Goal: Task Accomplishment & Management: Manage account settings

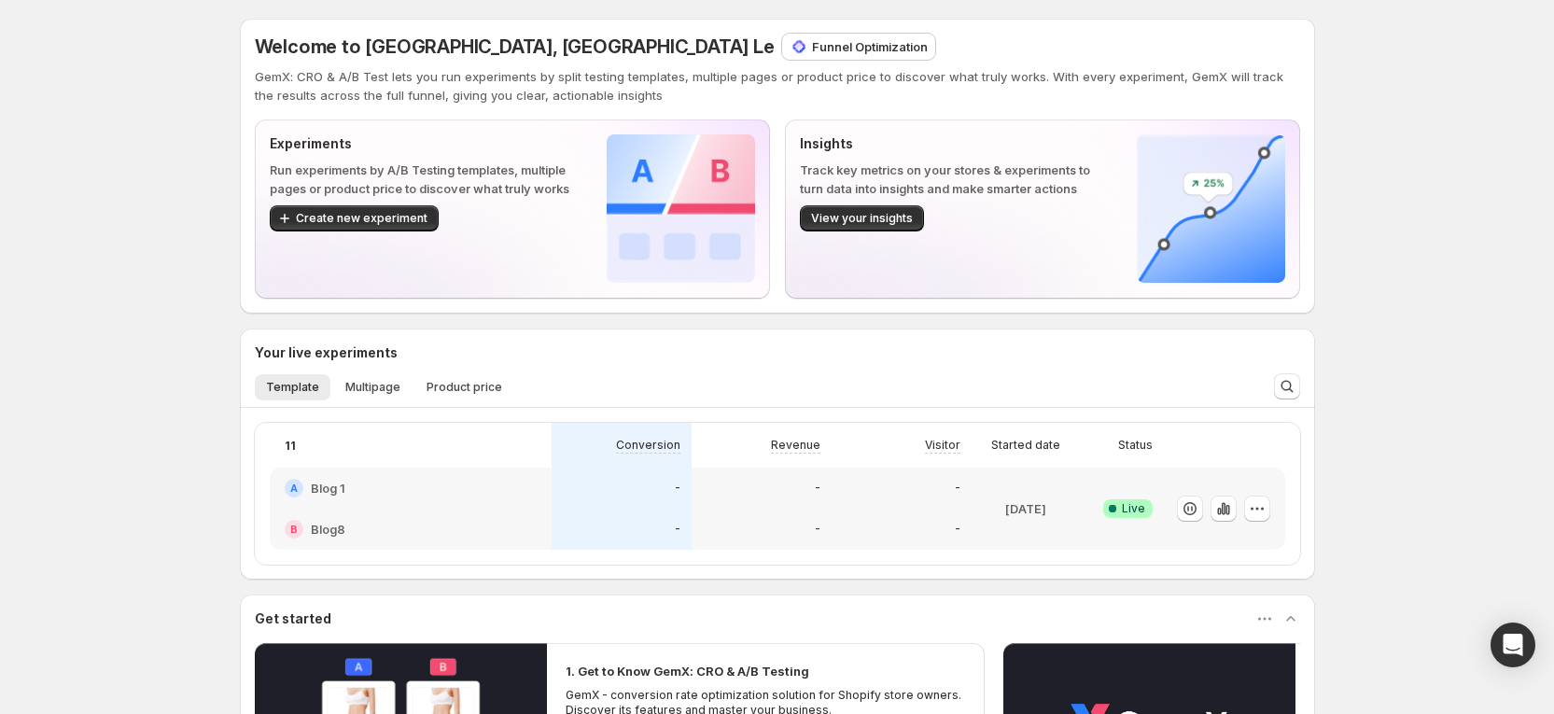
click at [812, 48] on p "Funnel Optimization" at bounding box center [870, 46] width 116 height 19
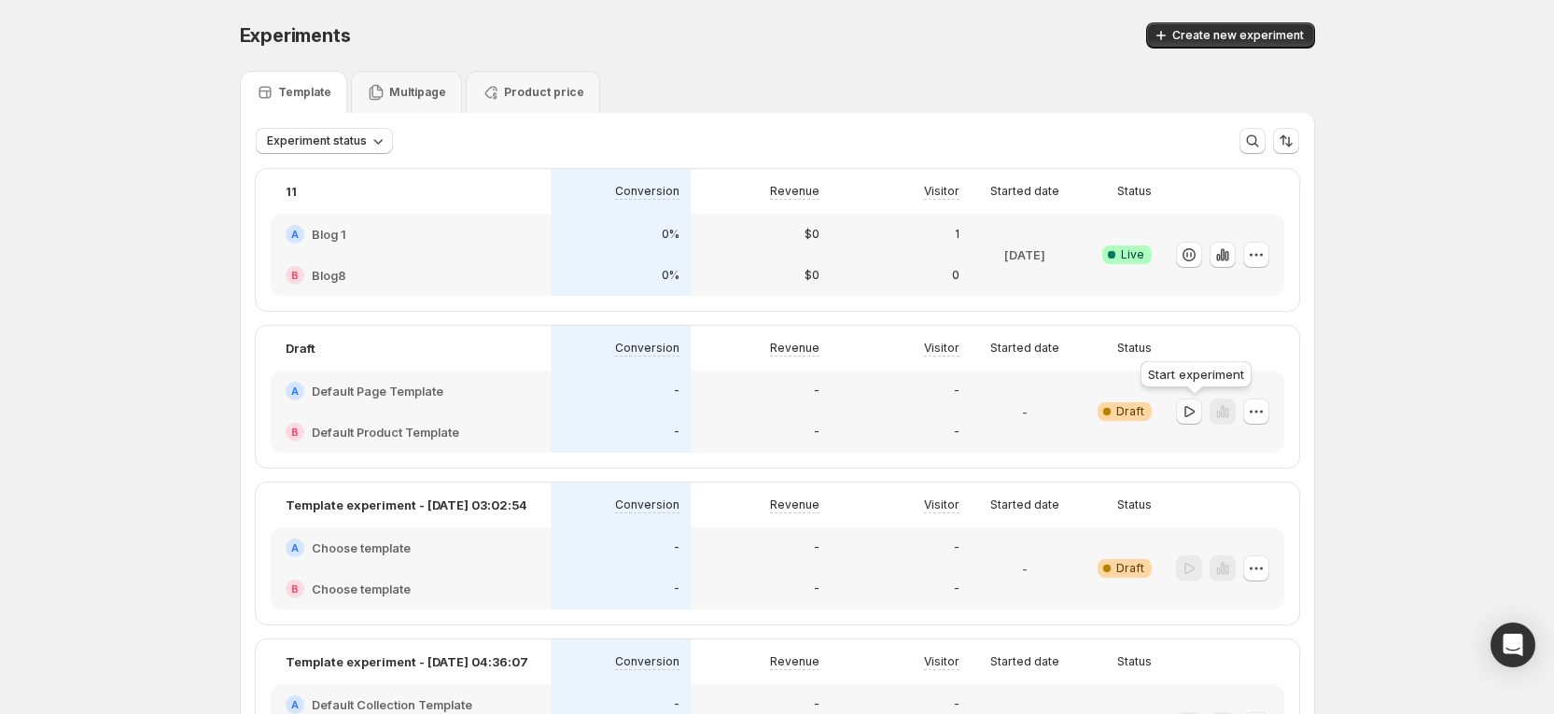
click at [1189, 400] on button "button" at bounding box center [1189, 411] width 26 height 26
click at [1196, 571] on div at bounding box center [1189, 568] width 26 height 27
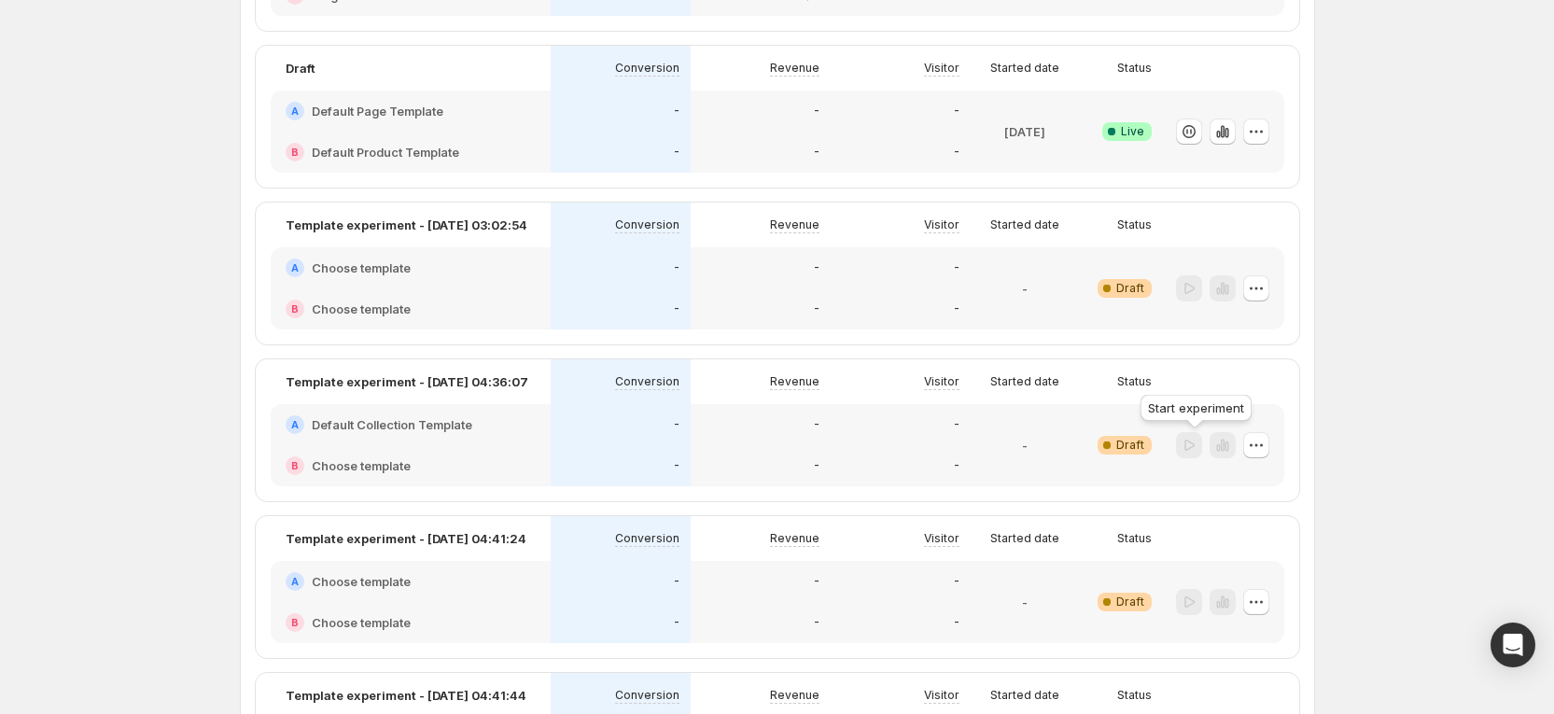
click at [1193, 447] on div at bounding box center [1189, 445] width 26 height 27
click at [1186, 452] on div at bounding box center [1189, 445] width 26 height 27
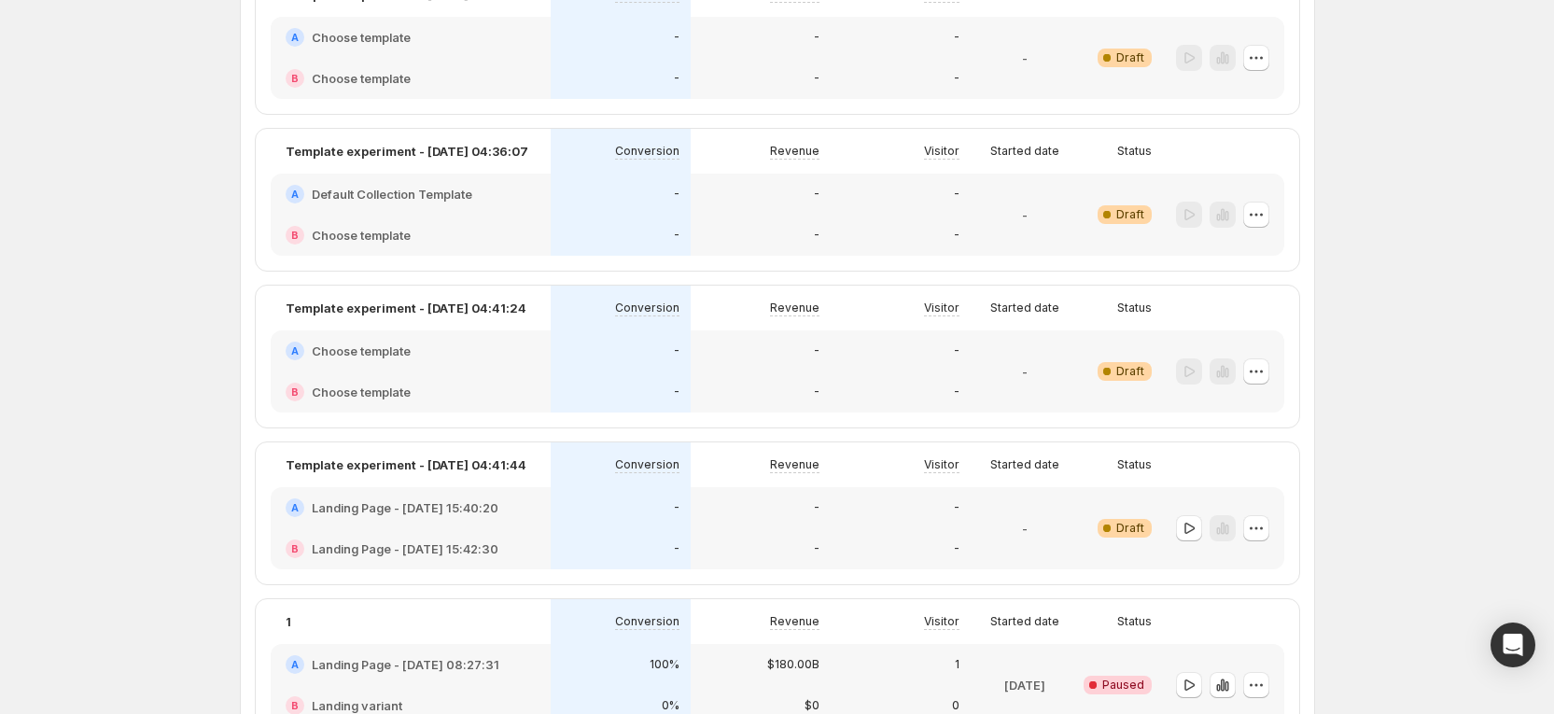
scroll to position [700, 0]
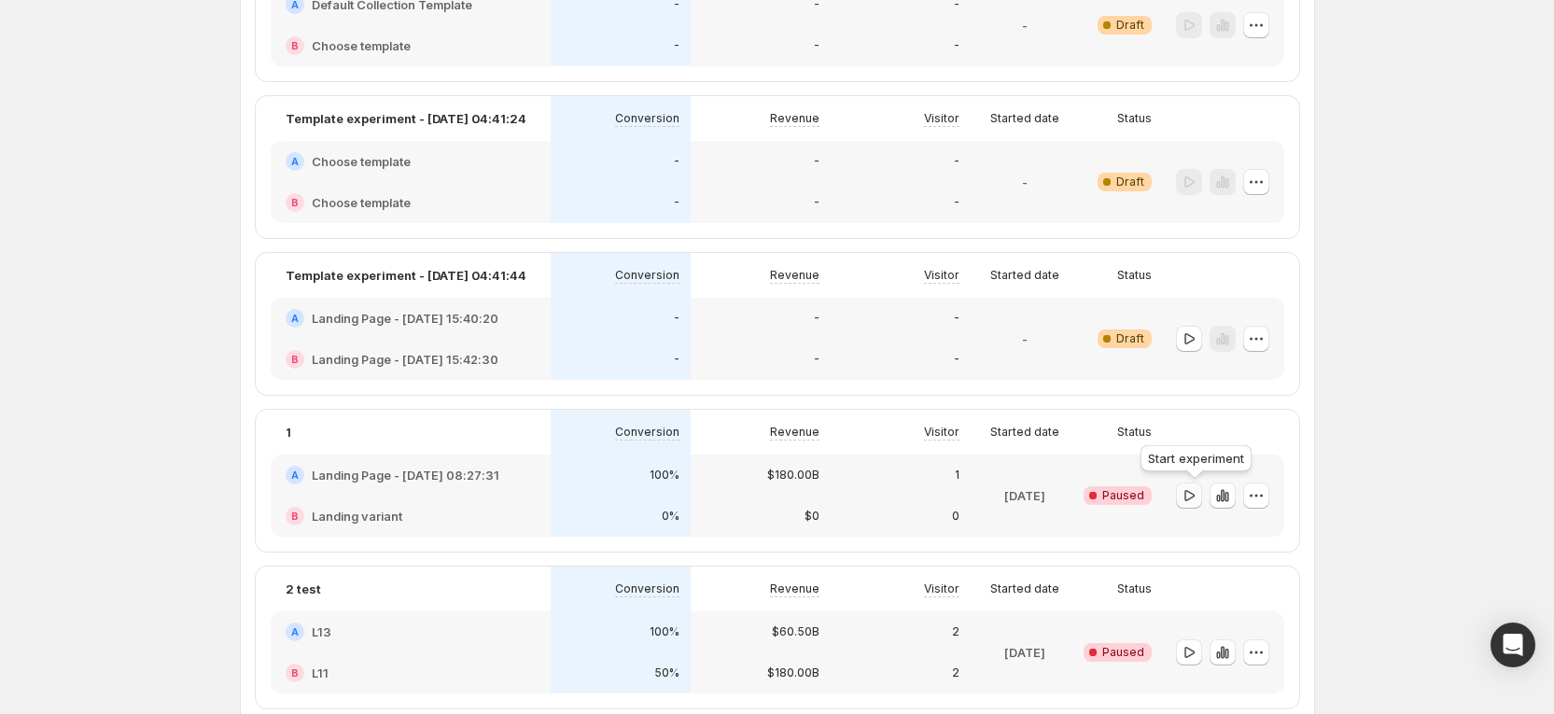
click at [1191, 501] on icon "button" at bounding box center [1188, 495] width 19 height 19
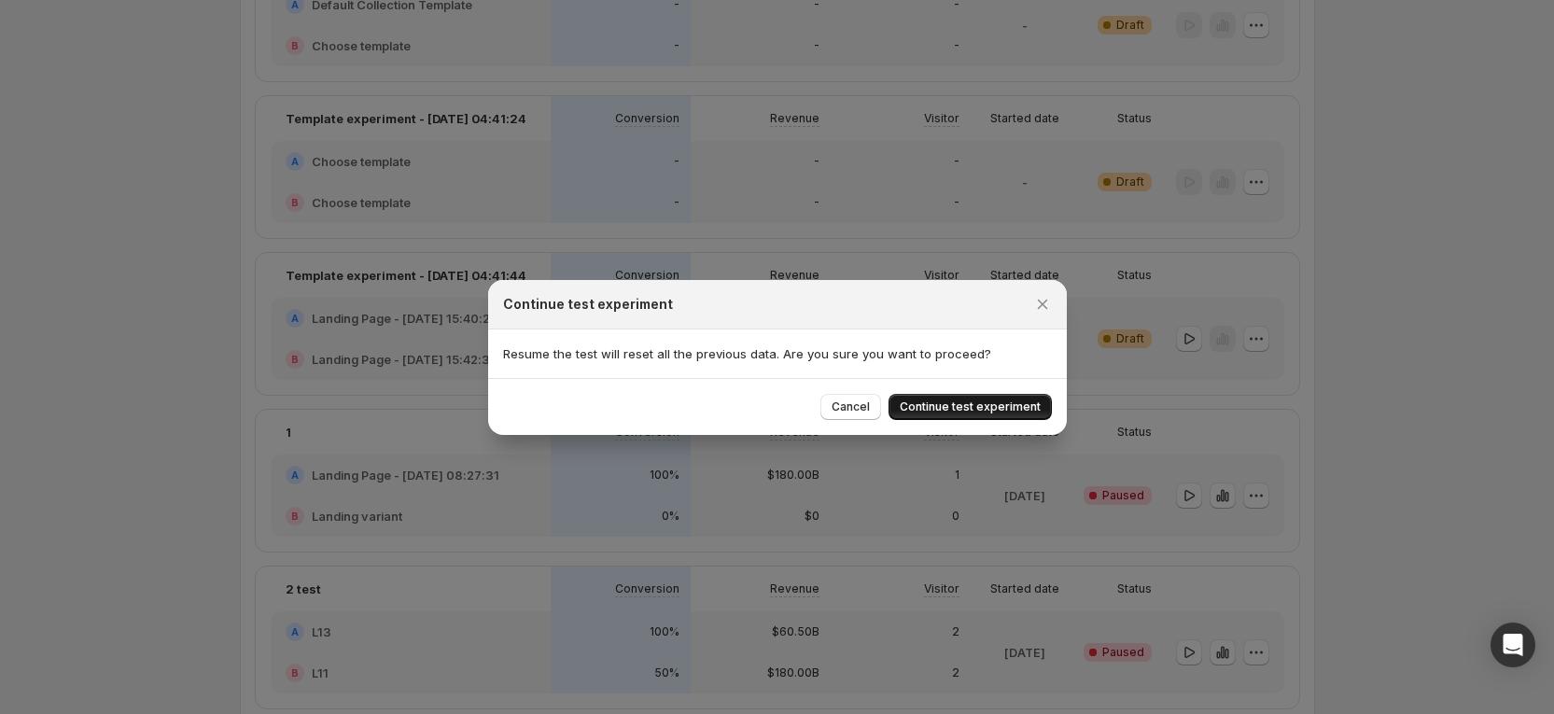
click at [1025, 409] on span "Continue test experiment" at bounding box center [970, 406] width 141 height 15
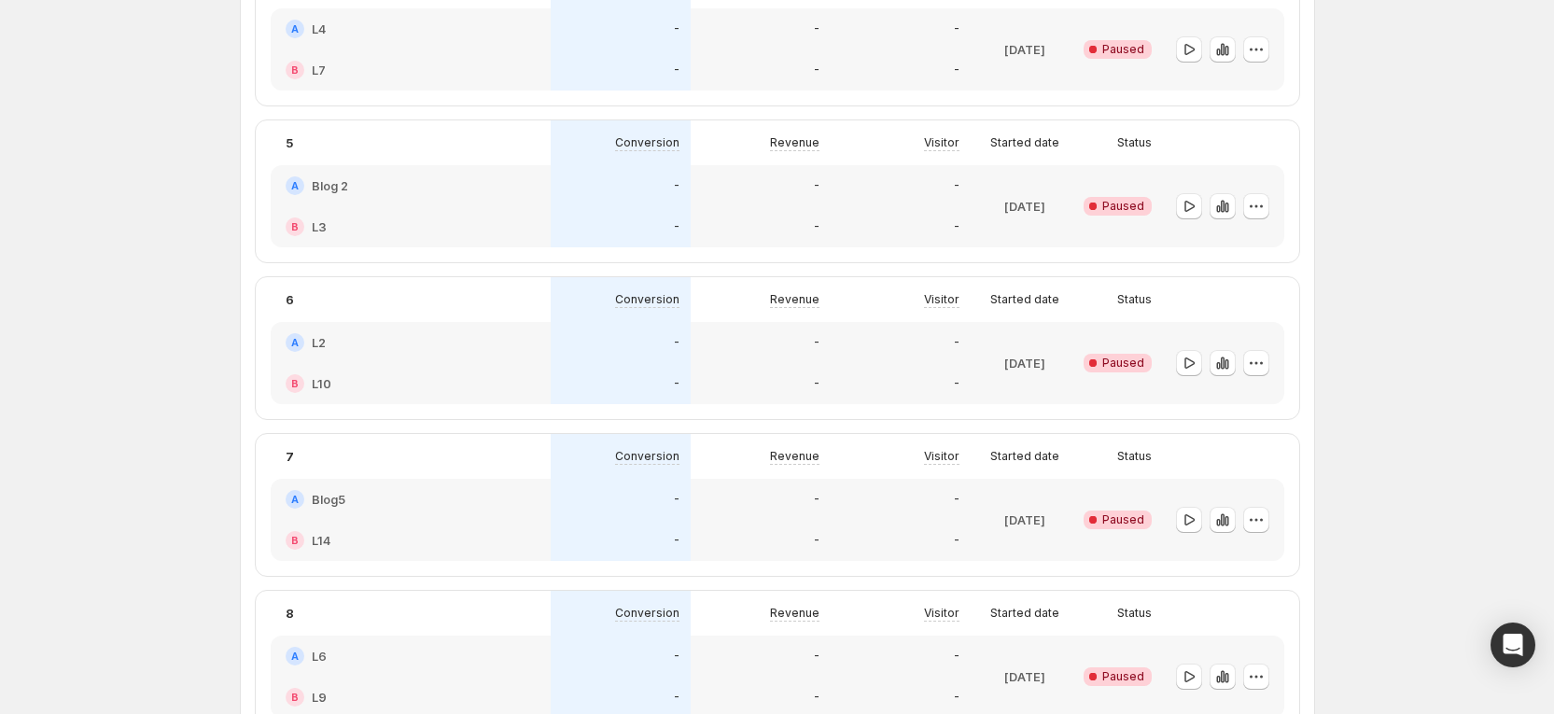
scroll to position [1820, 0]
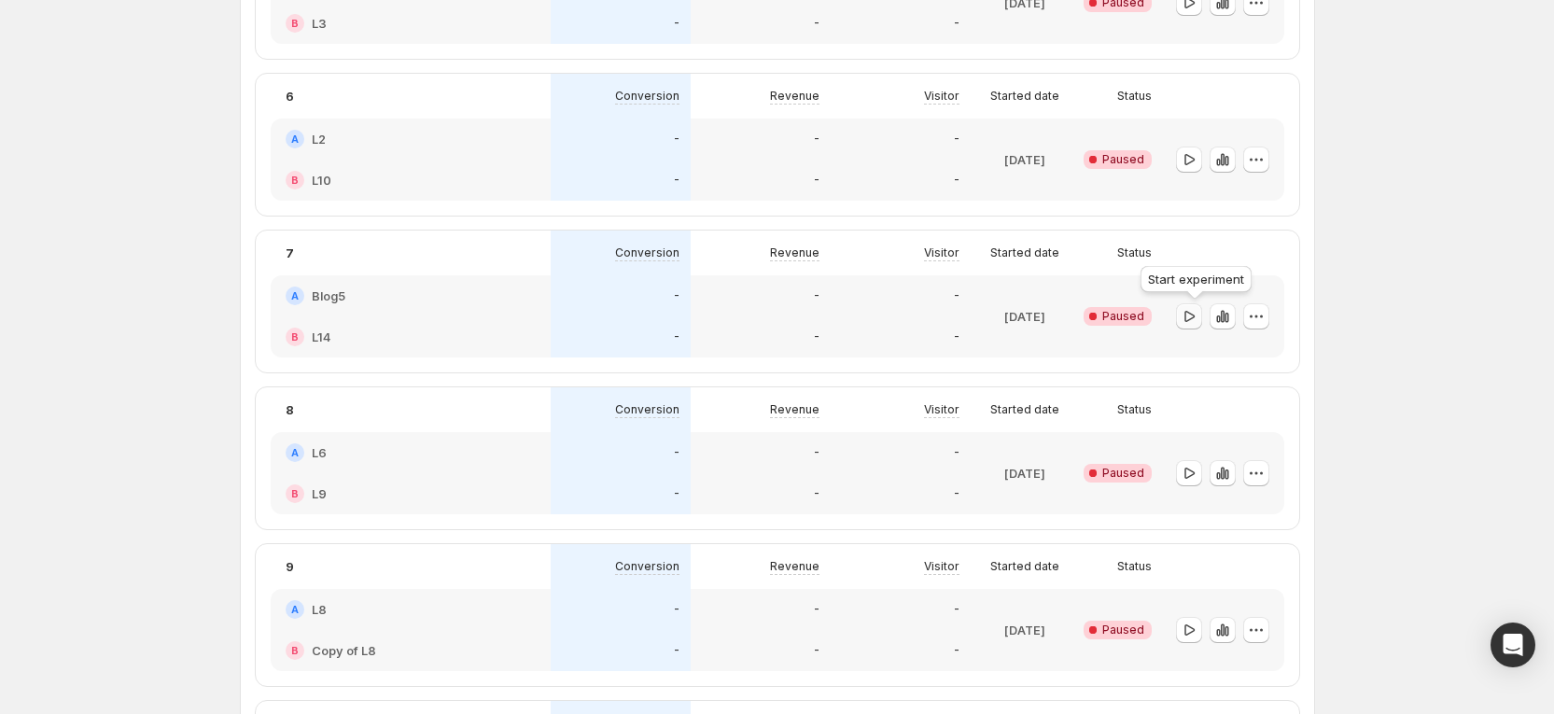
click at [1197, 317] on icon "button" at bounding box center [1188, 316] width 19 height 19
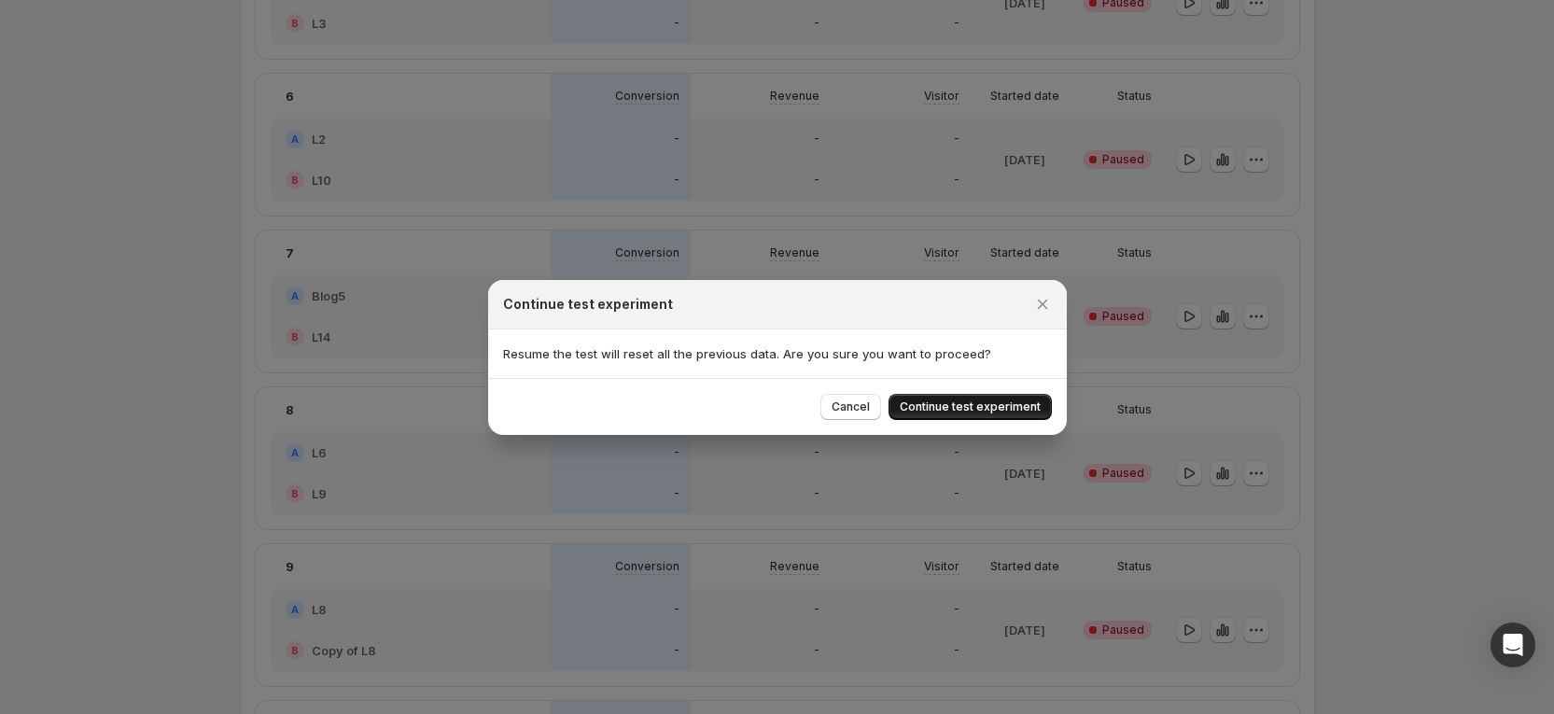
click at [1006, 412] on span "Continue test experiment" at bounding box center [970, 406] width 141 height 15
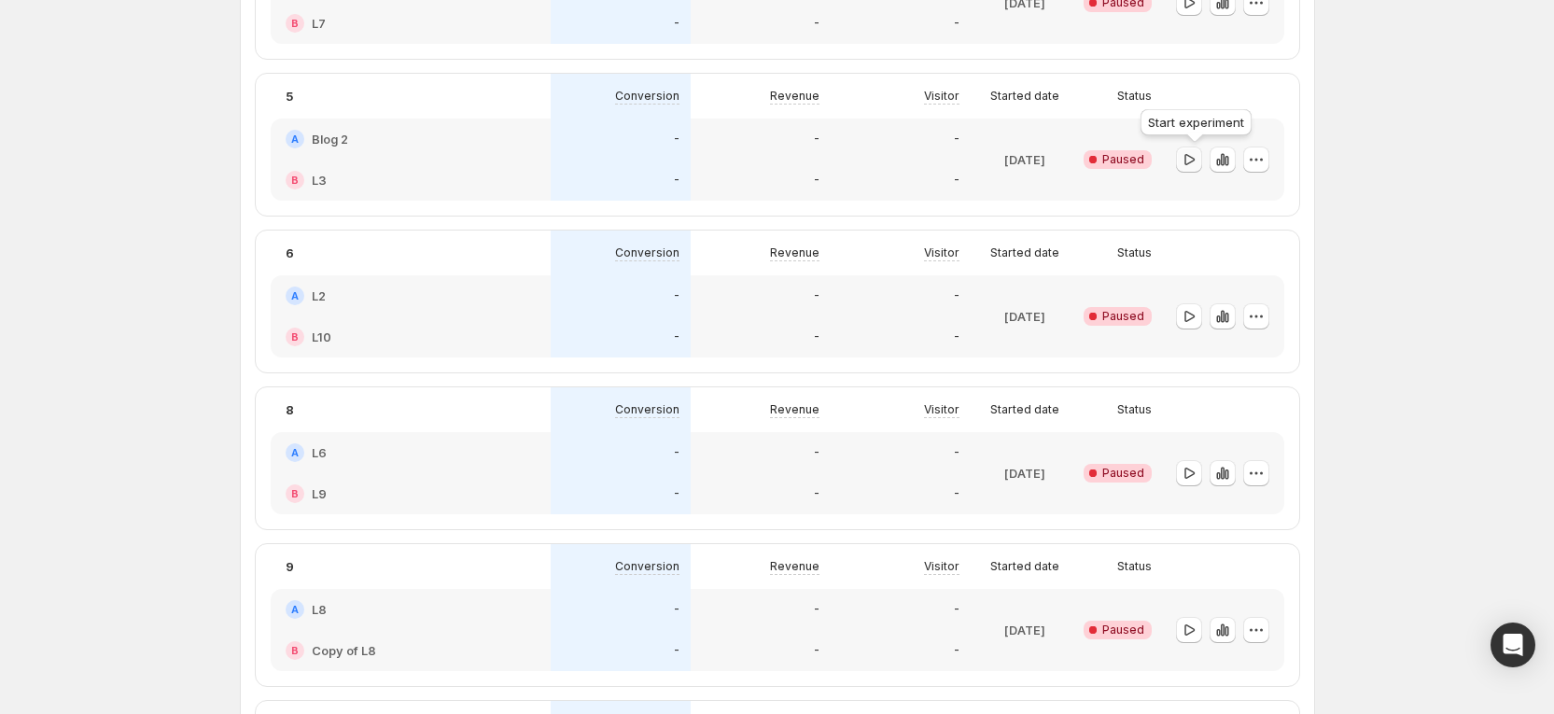
click at [1198, 161] on icon "button" at bounding box center [1188, 159] width 19 height 19
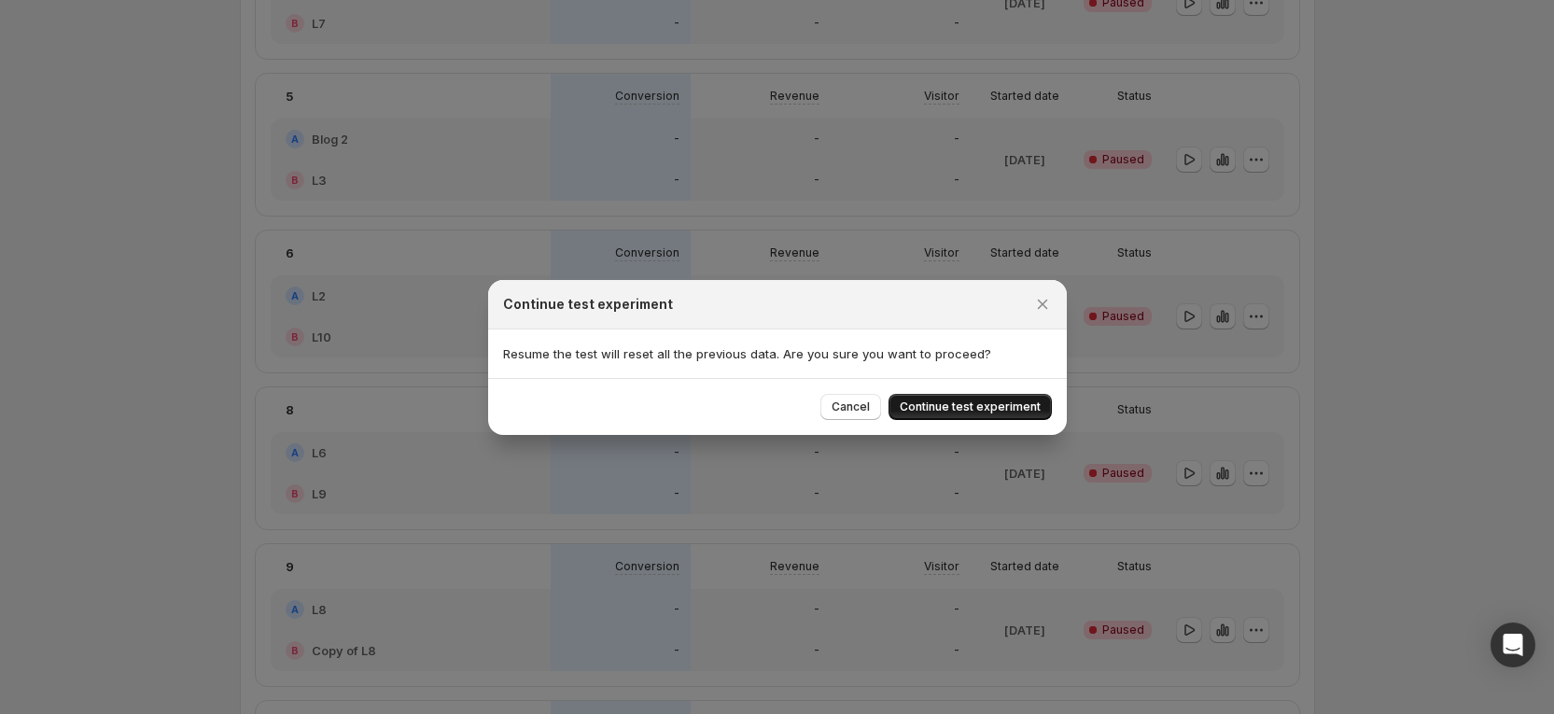
click at [977, 405] on span "Continue test experiment" at bounding box center [970, 406] width 141 height 15
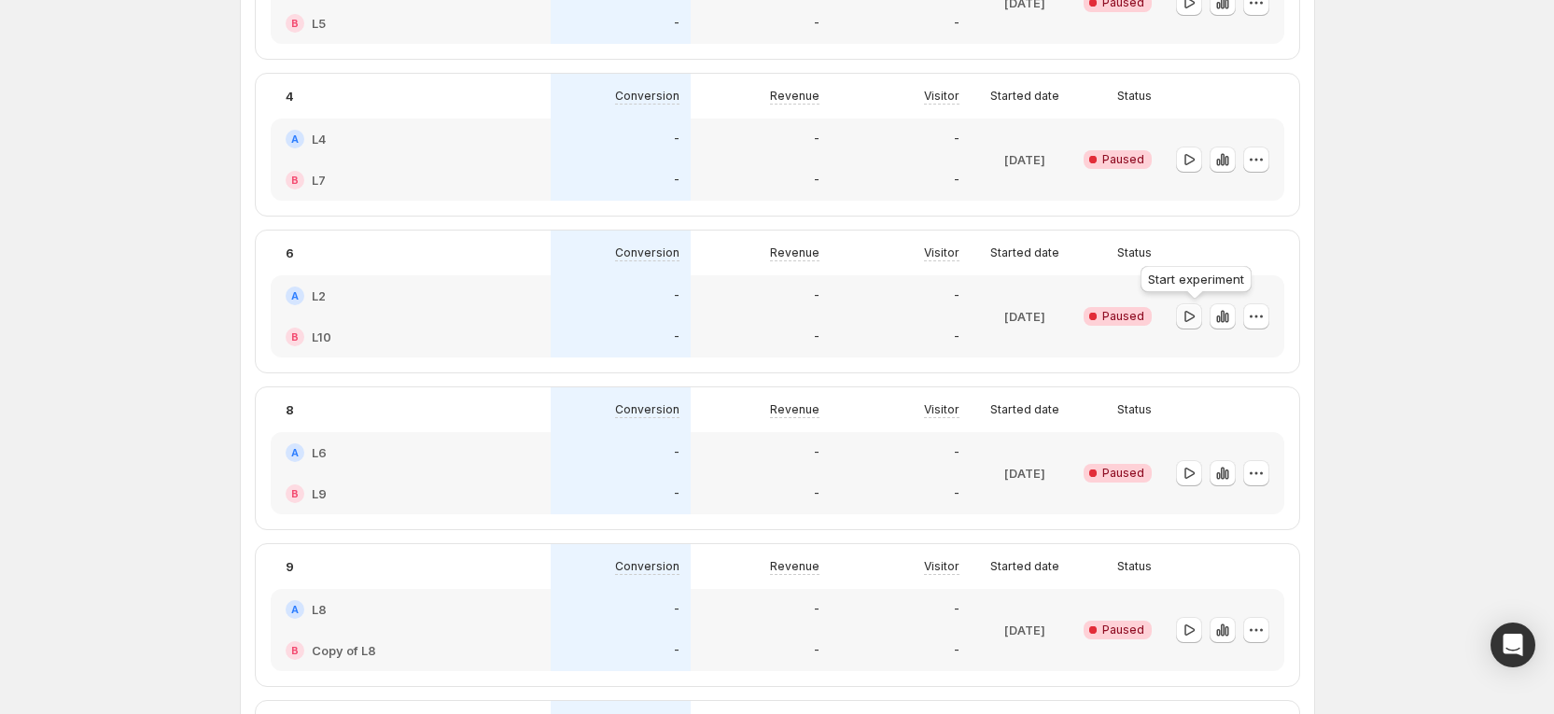
click at [1193, 315] on icon "button" at bounding box center [1188, 316] width 19 height 19
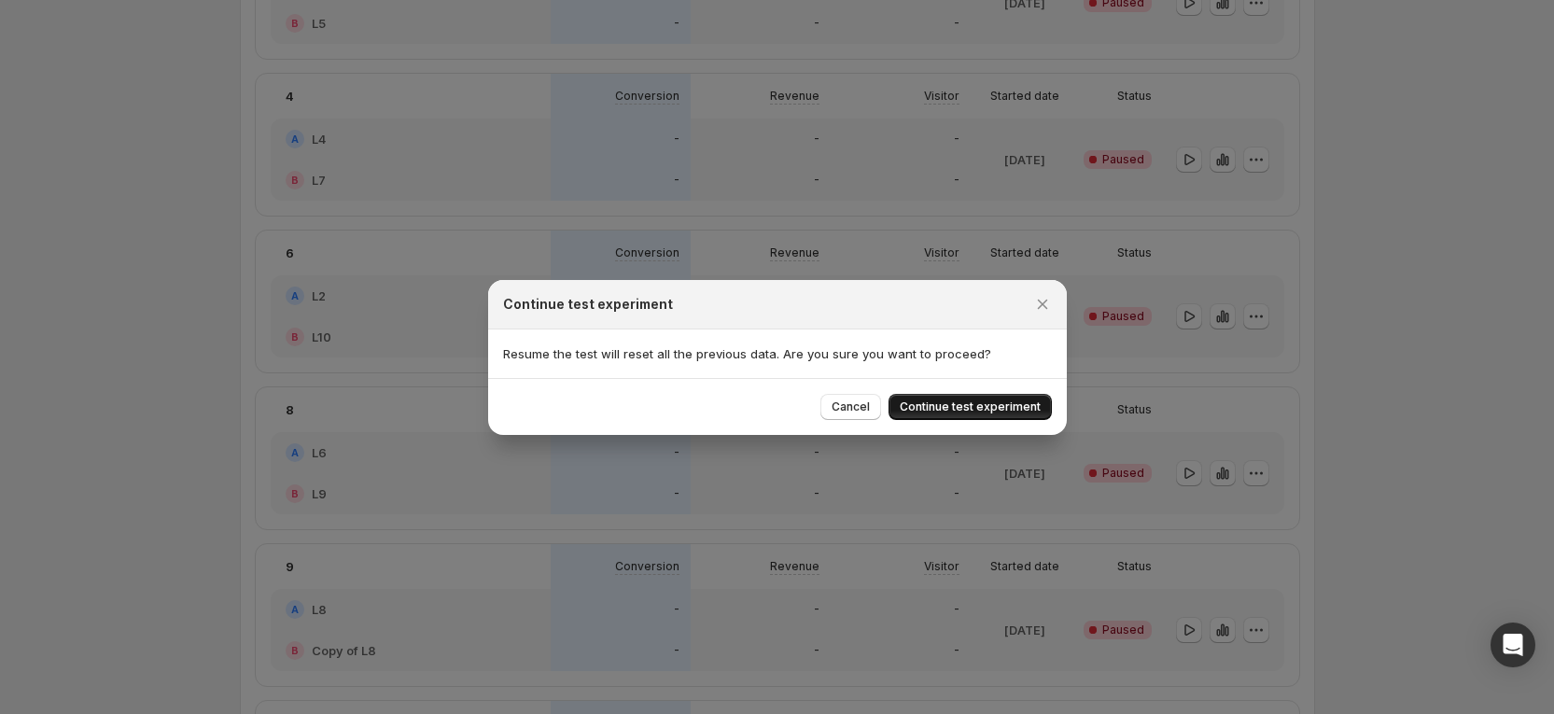
click at [958, 402] on span "Continue test experiment" at bounding box center [970, 406] width 141 height 15
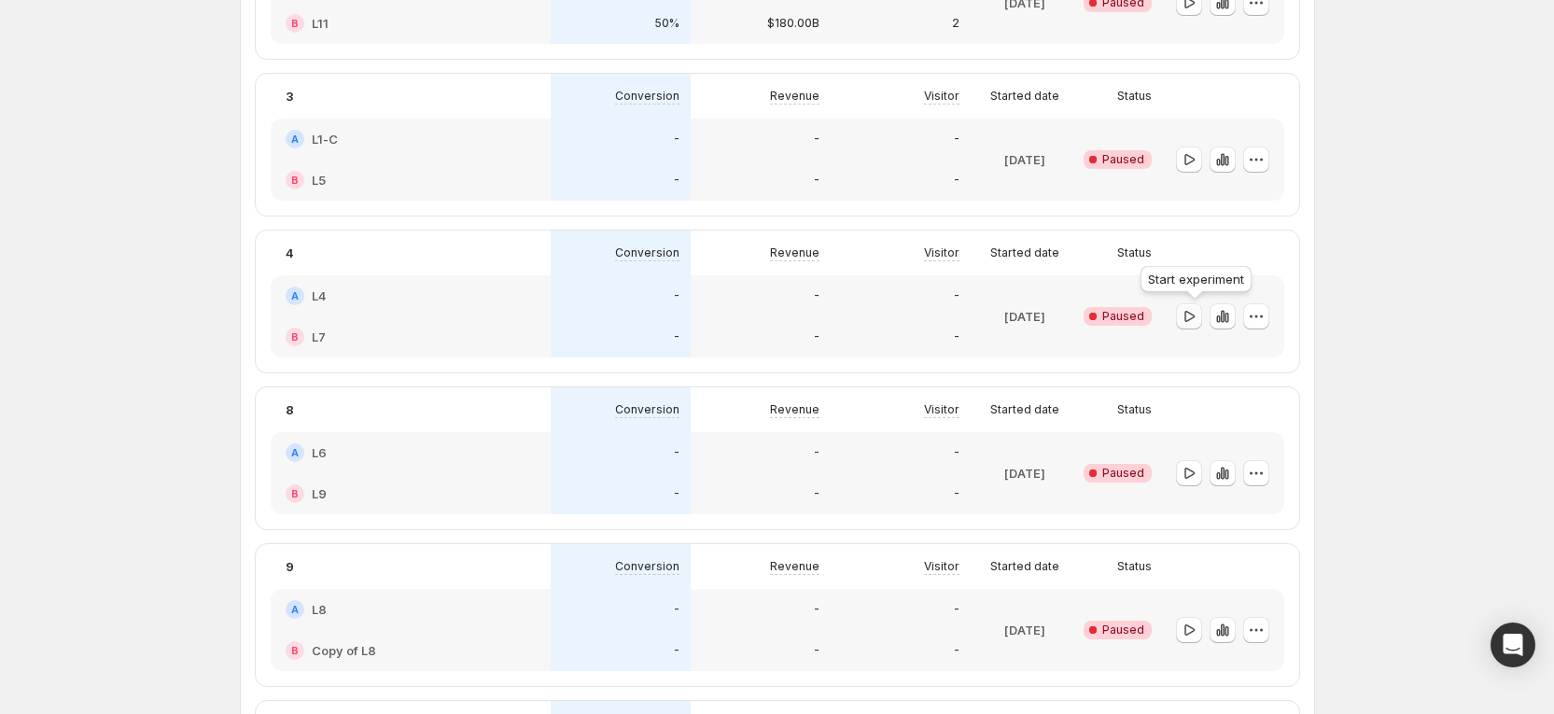
click at [1187, 323] on icon "button" at bounding box center [1188, 316] width 19 height 19
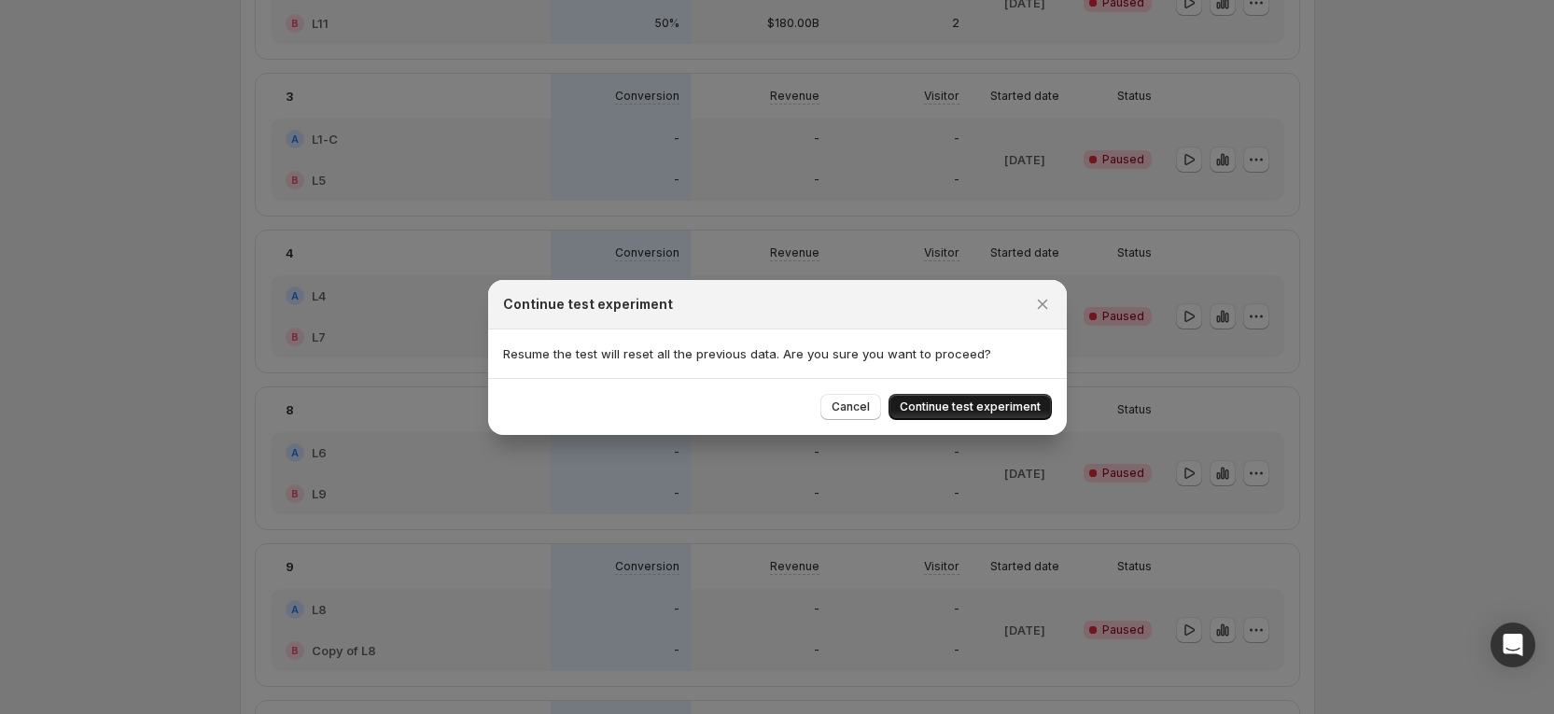
click at [990, 407] on span "Continue test experiment" at bounding box center [970, 406] width 141 height 15
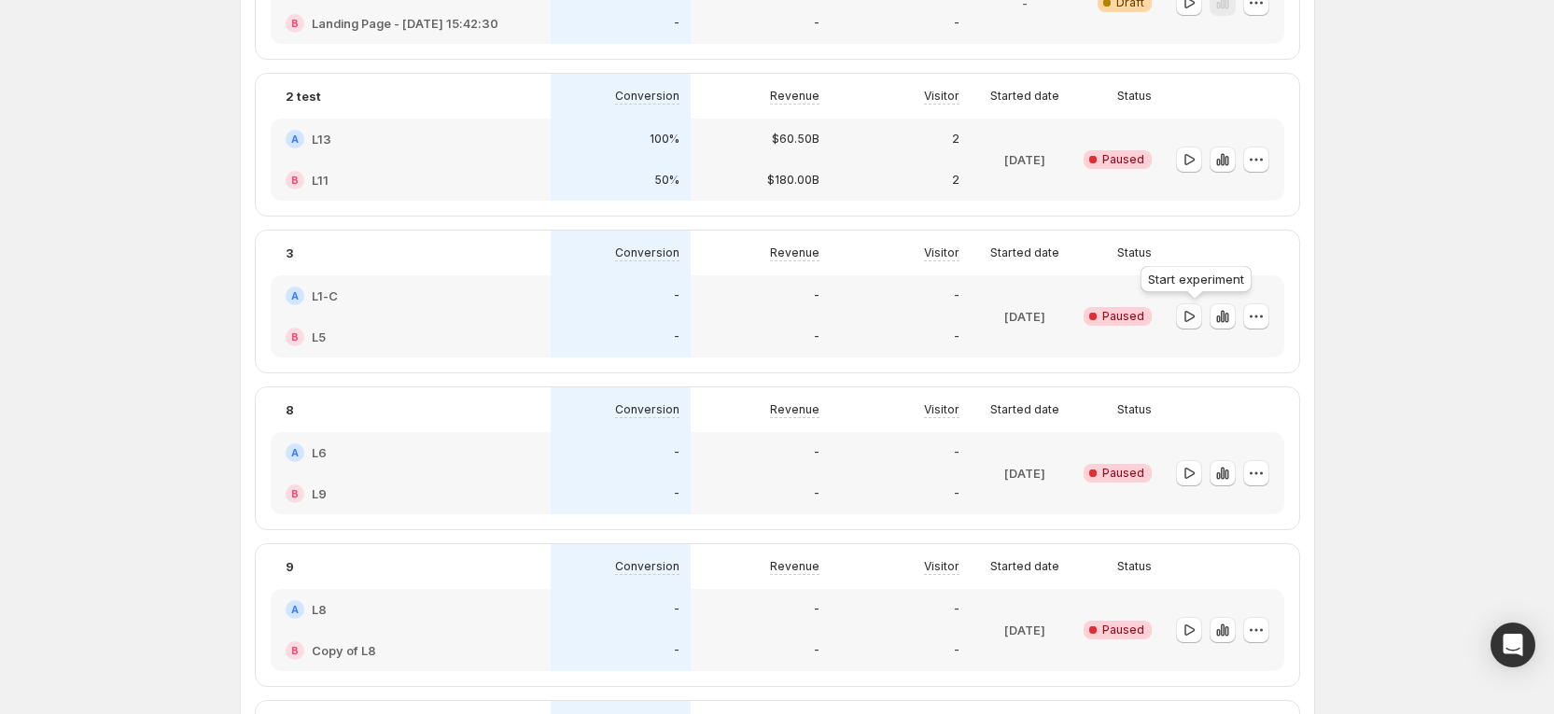
click at [1187, 321] on icon "button" at bounding box center [1188, 316] width 19 height 19
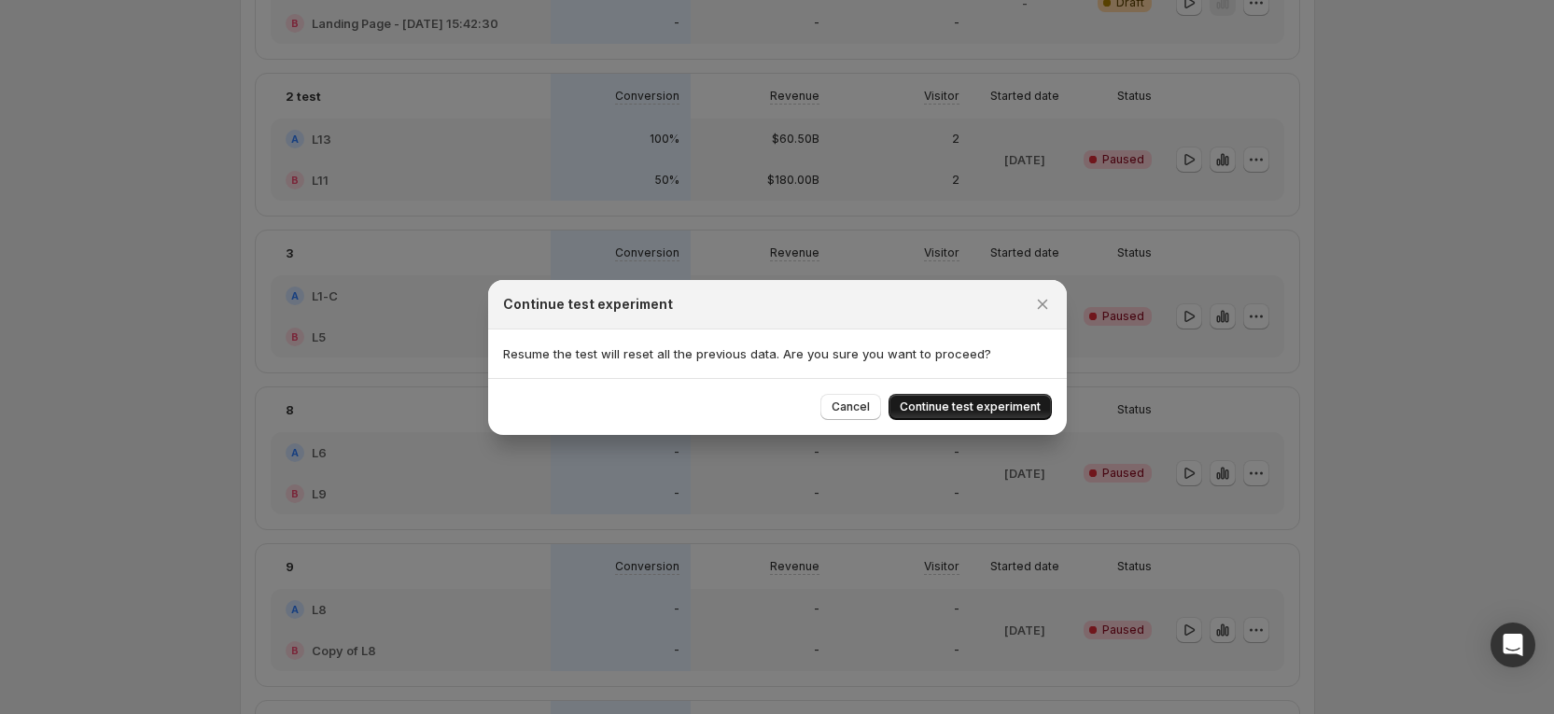
click at [956, 401] on span "Continue test experiment" at bounding box center [970, 406] width 141 height 15
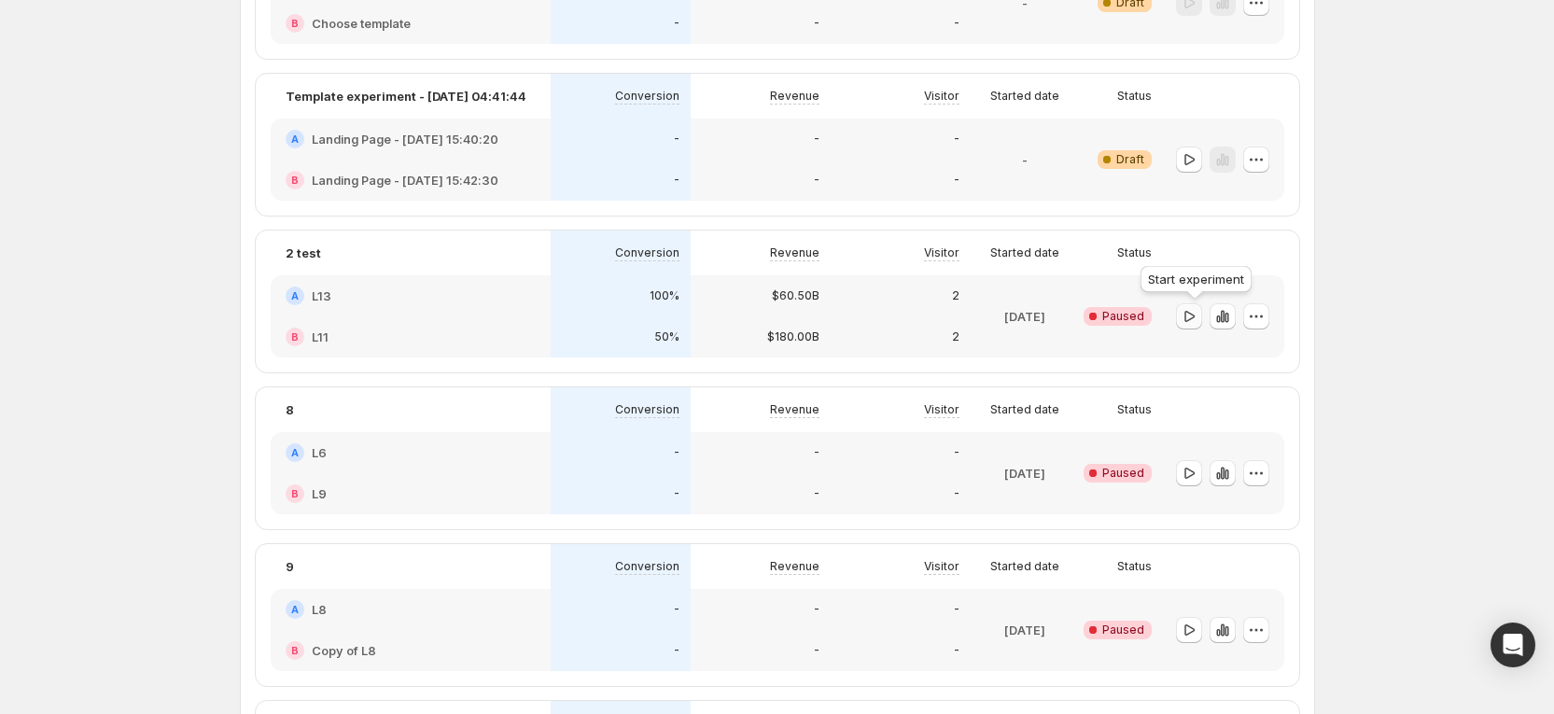
click at [1193, 319] on icon "button" at bounding box center [1188, 316] width 19 height 19
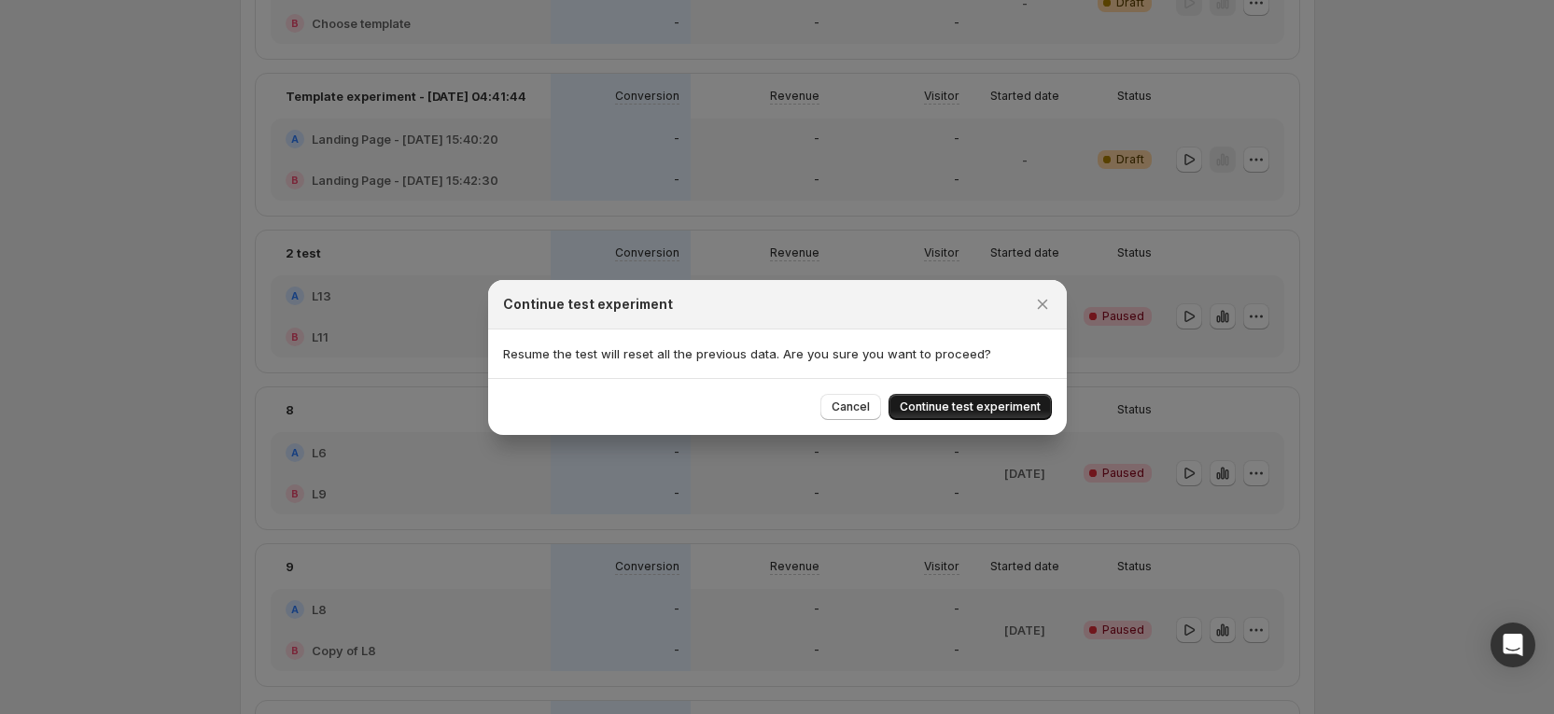
click at [970, 401] on span "Continue test experiment" at bounding box center [970, 406] width 141 height 15
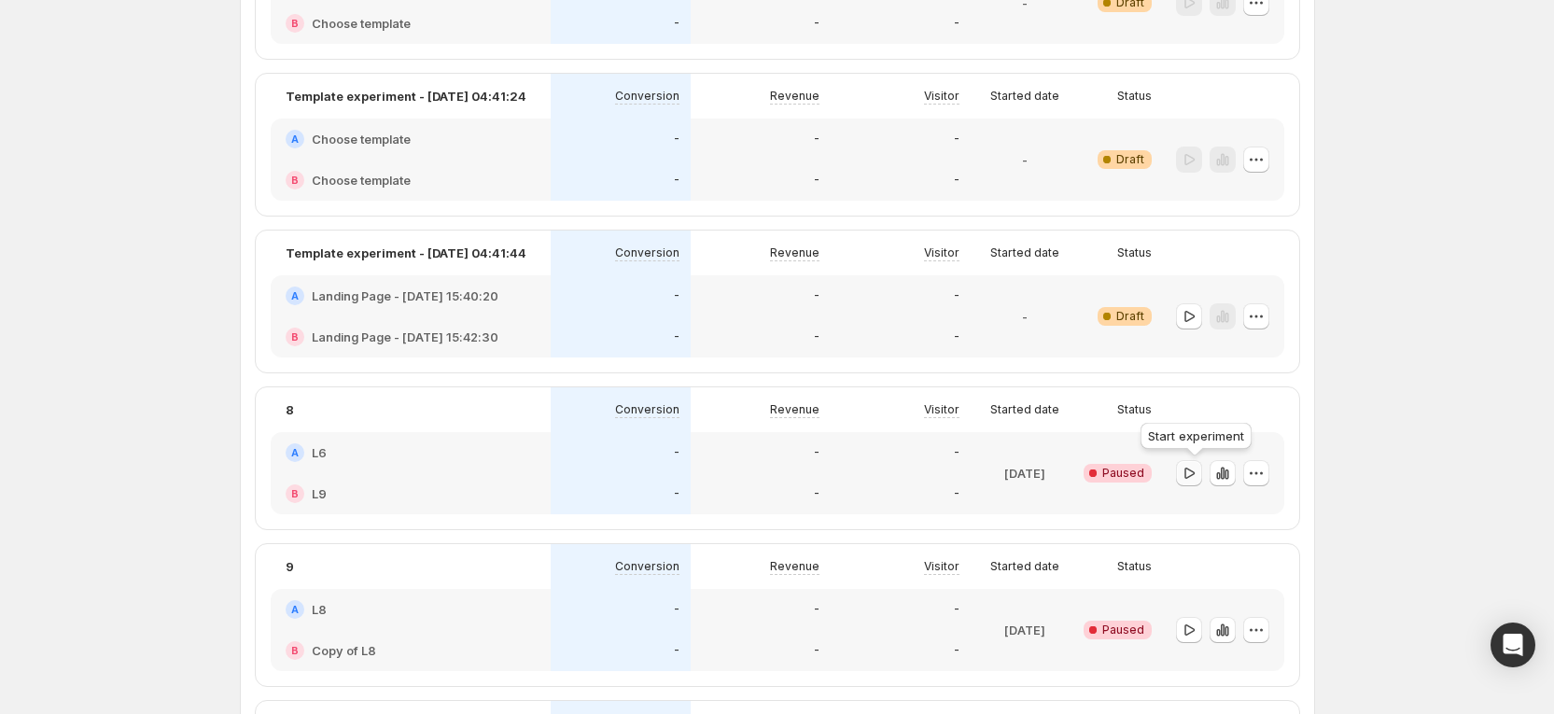
click at [1191, 476] on icon "button" at bounding box center [1188, 473] width 19 height 19
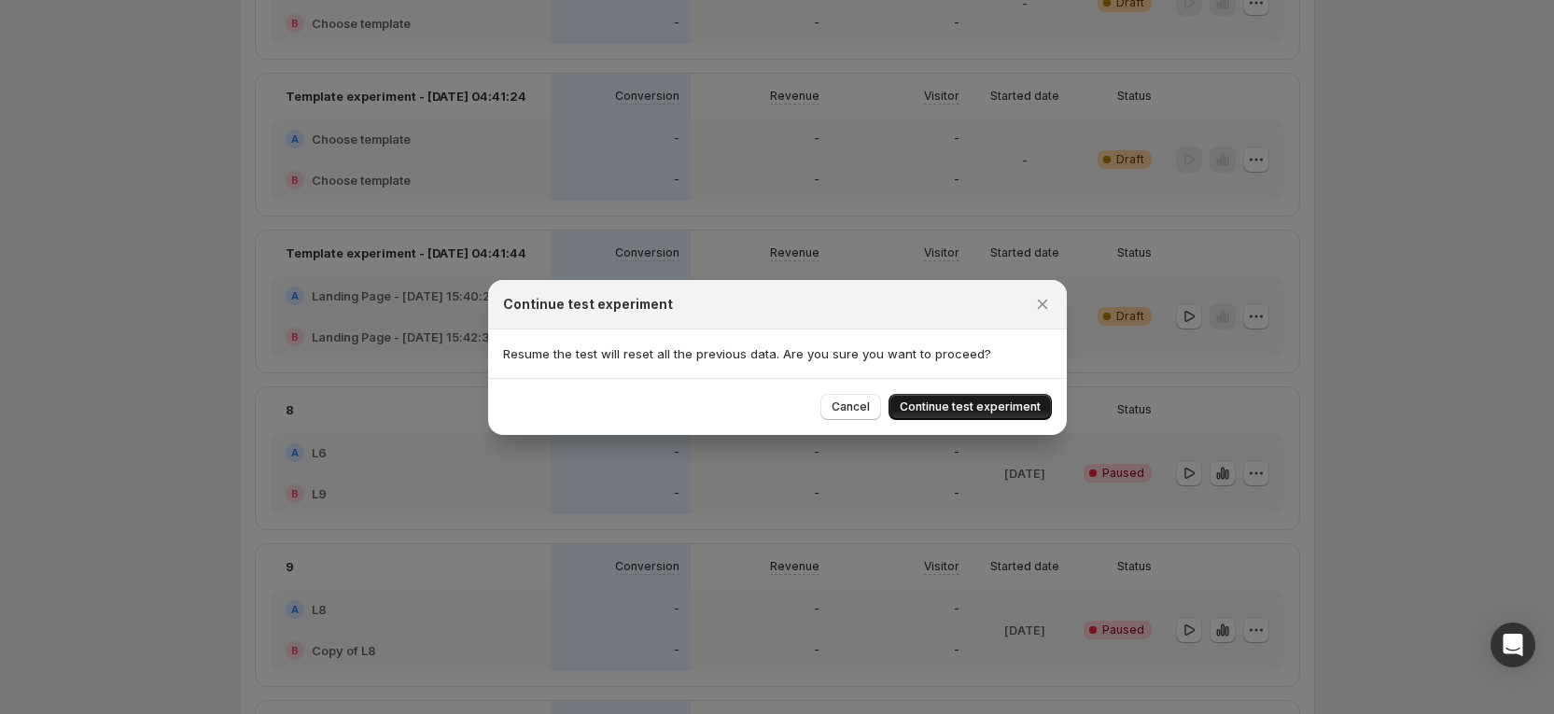
click at [996, 407] on span "Continue test experiment" at bounding box center [970, 406] width 141 height 15
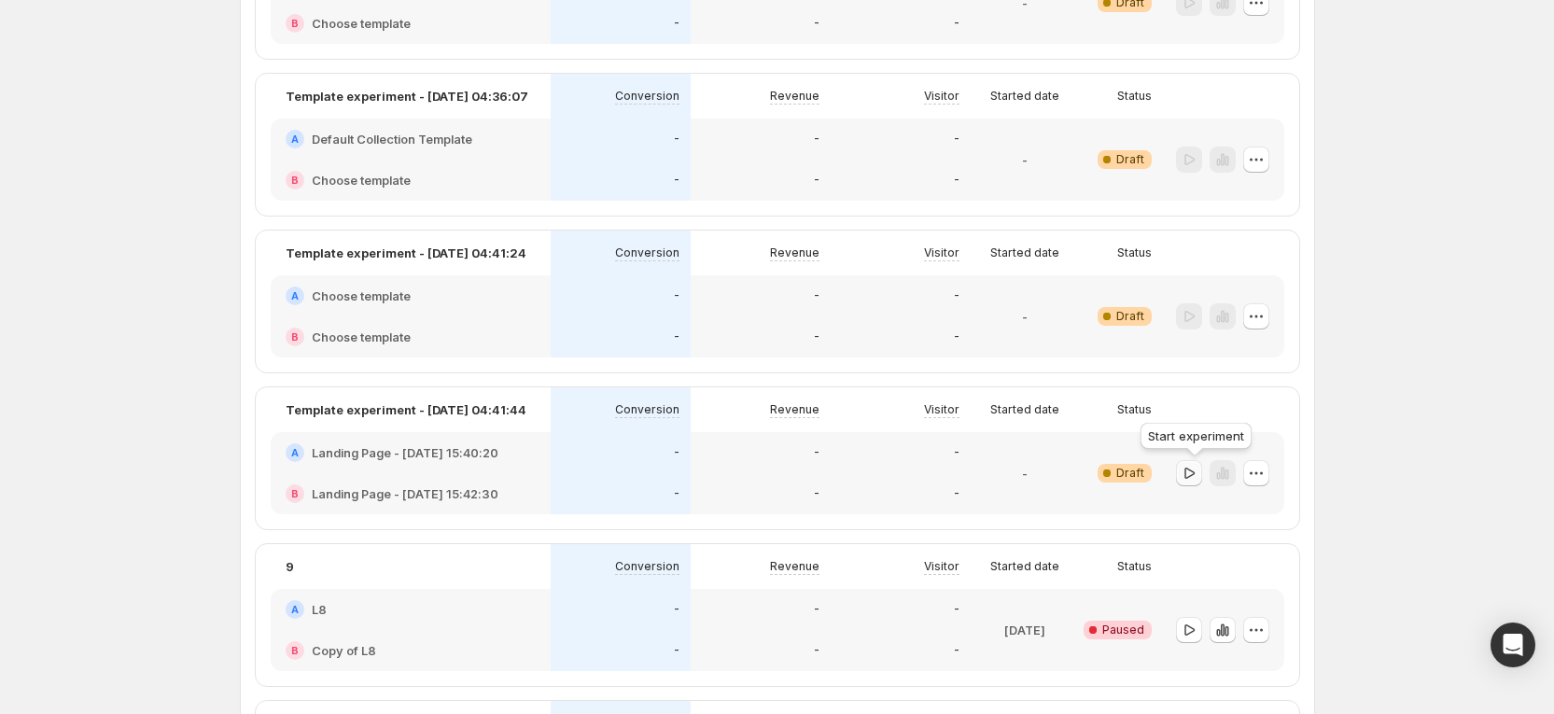
click at [1193, 476] on icon "button" at bounding box center [1188, 473] width 19 height 19
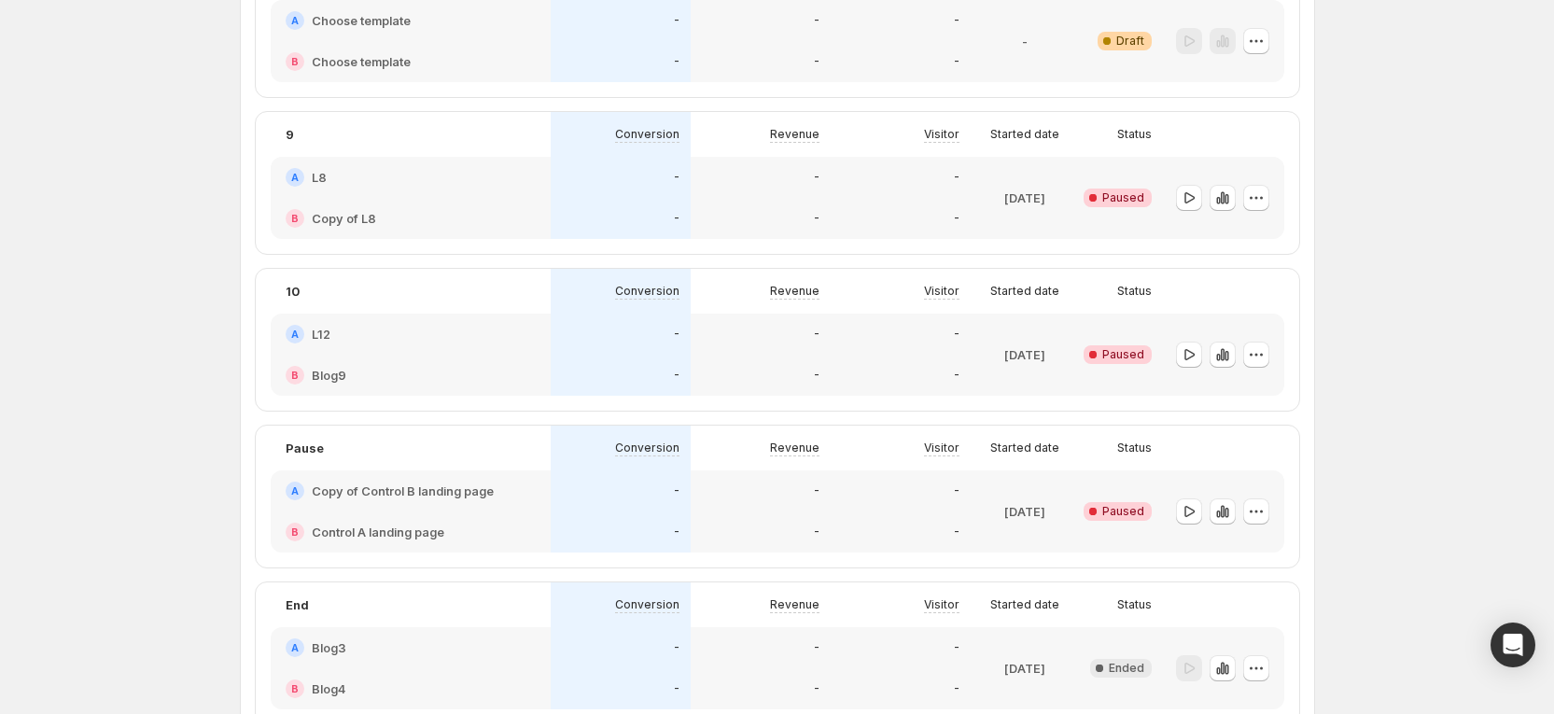
scroll to position [2329, 0]
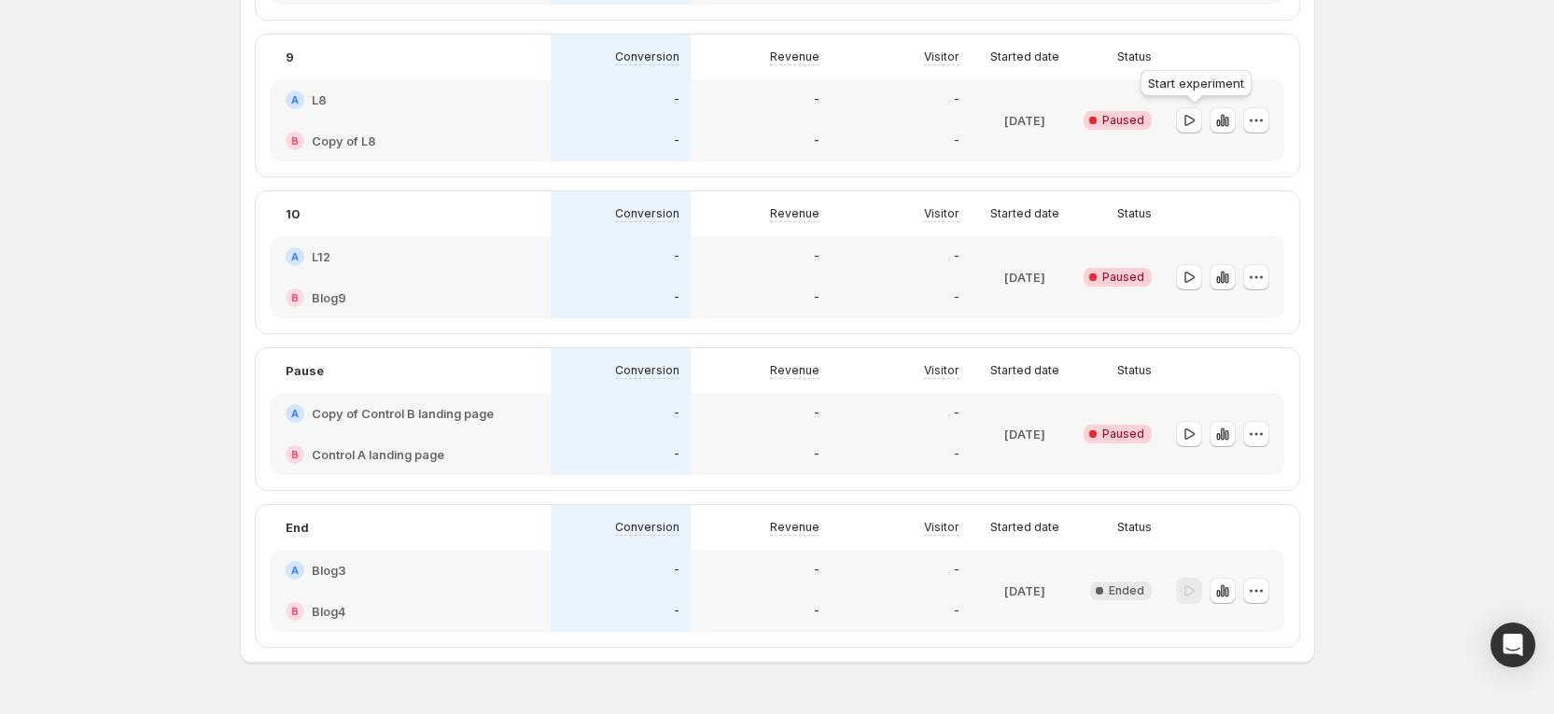
click at [1195, 112] on icon "button" at bounding box center [1188, 120] width 19 height 19
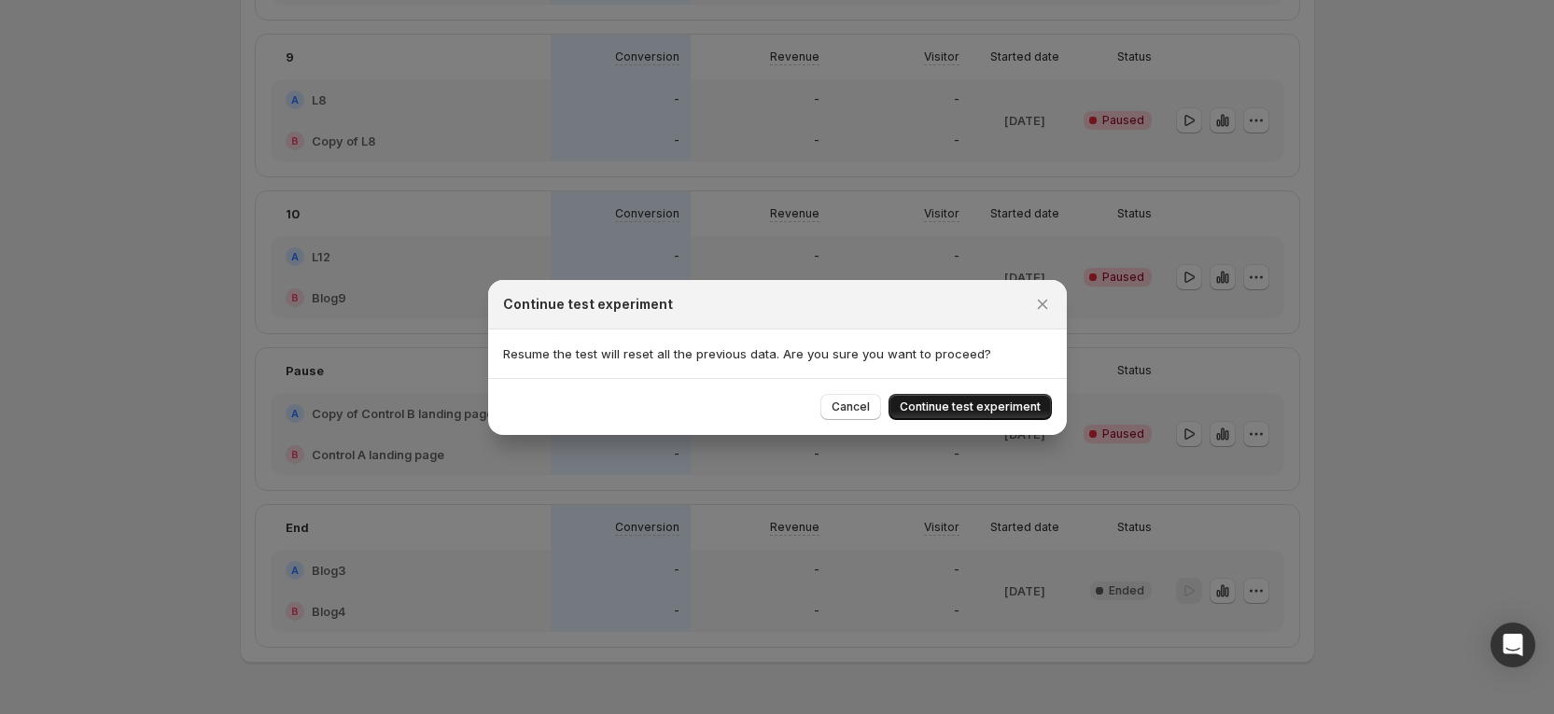
click at [1038, 403] on span "Continue test experiment" at bounding box center [970, 406] width 141 height 15
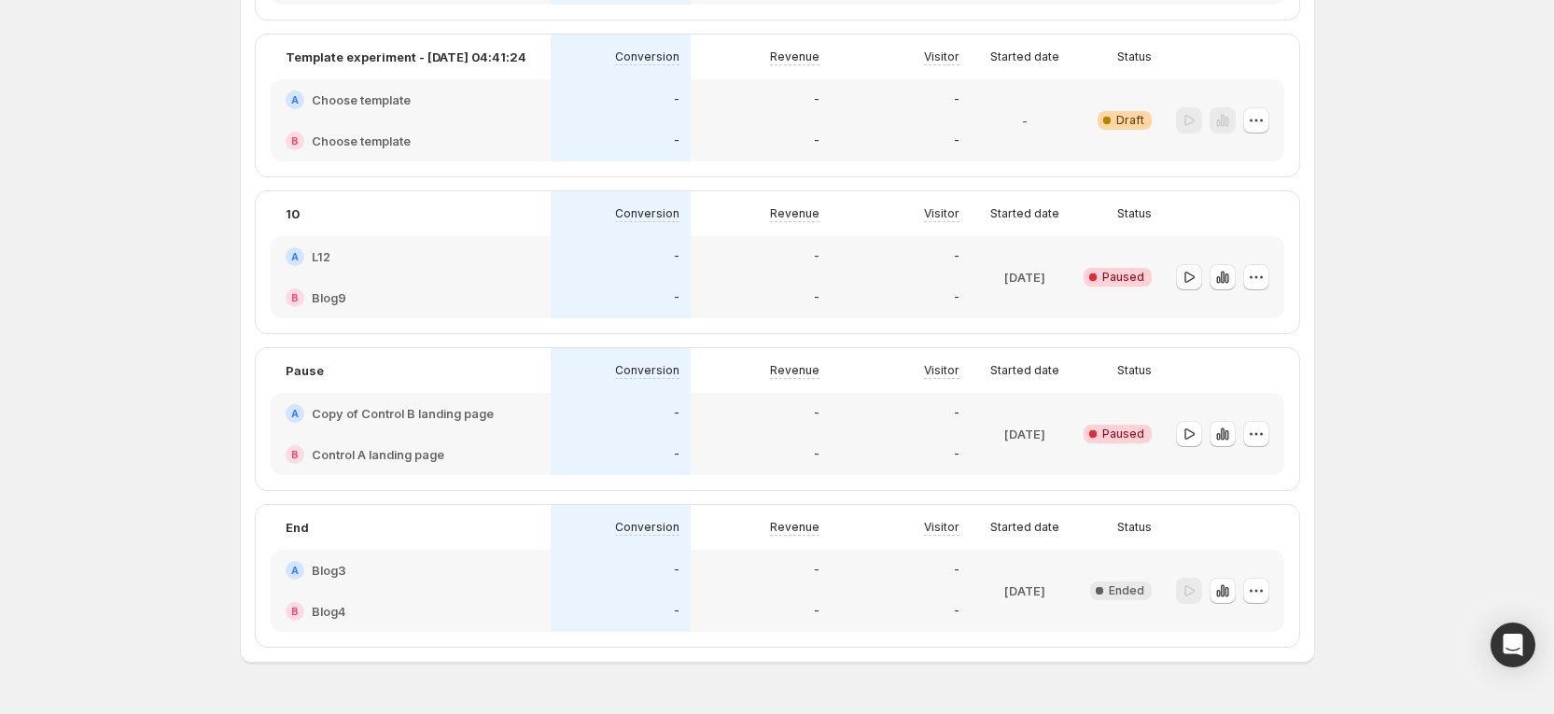
click at [1187, 283] on icon "button" at bounding box center [1188, 277] width 19 height 19
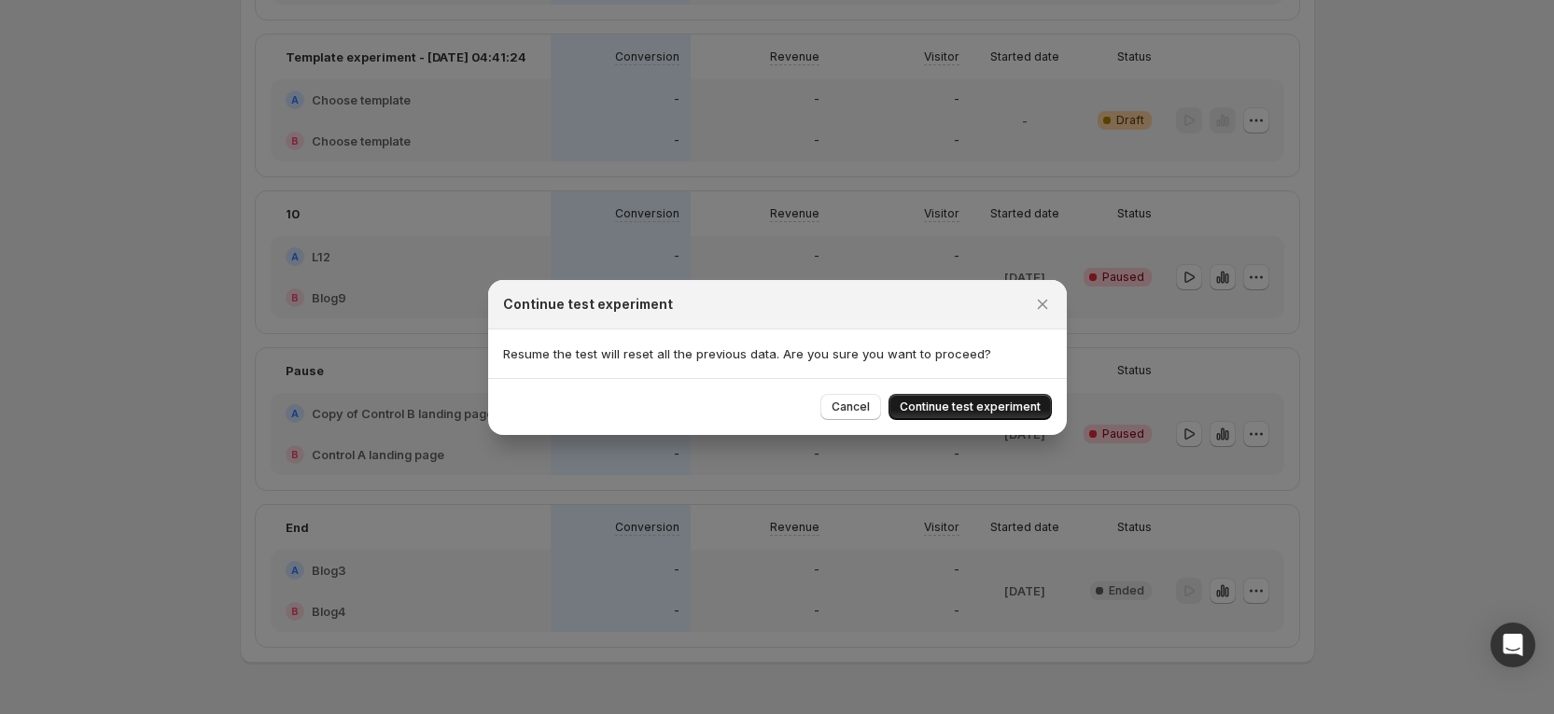
click at [961, 403] on span "Continue test experiment" at bounding box center [970, 406] width 141 height 15
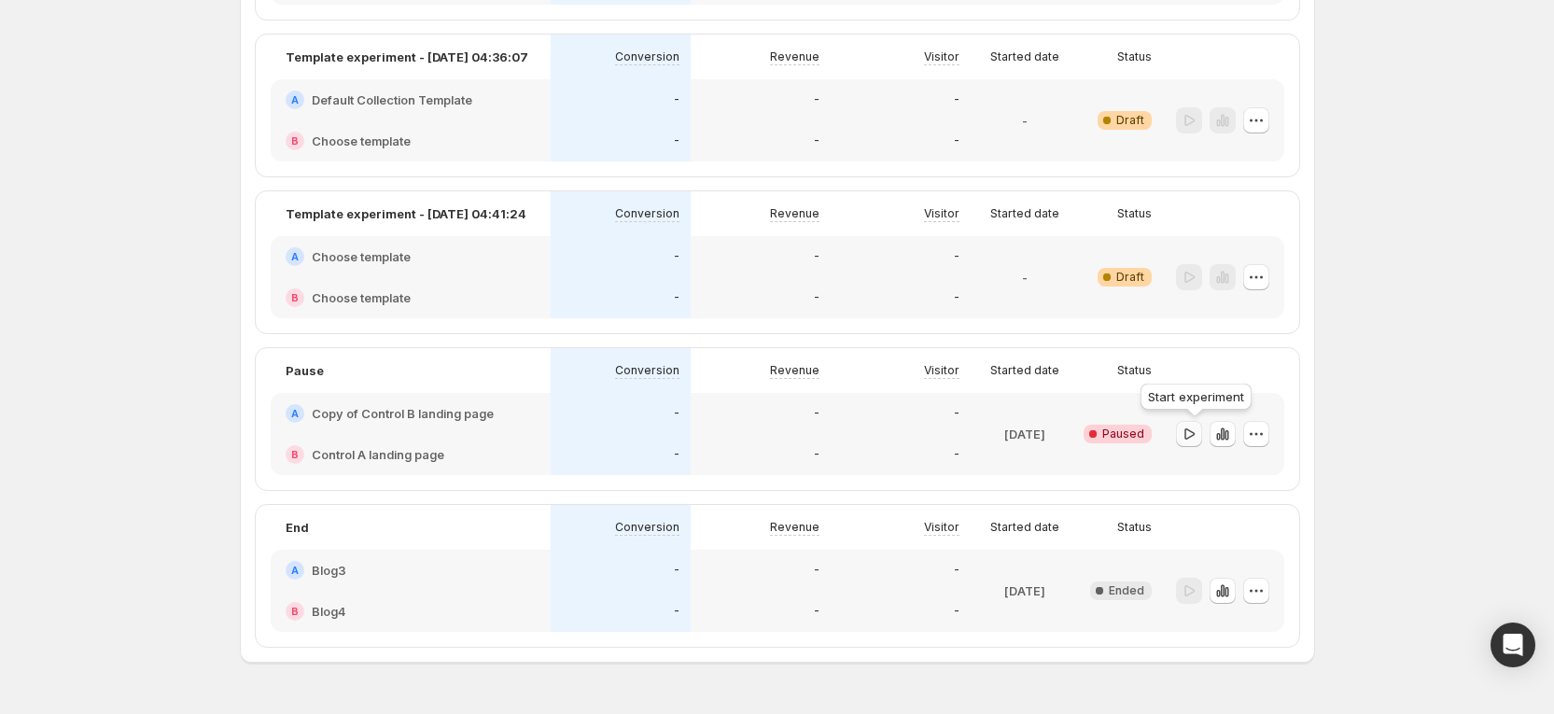
click at [1197, 432] on icon "button" at bounding box center [1188, 434] width 19 height 19
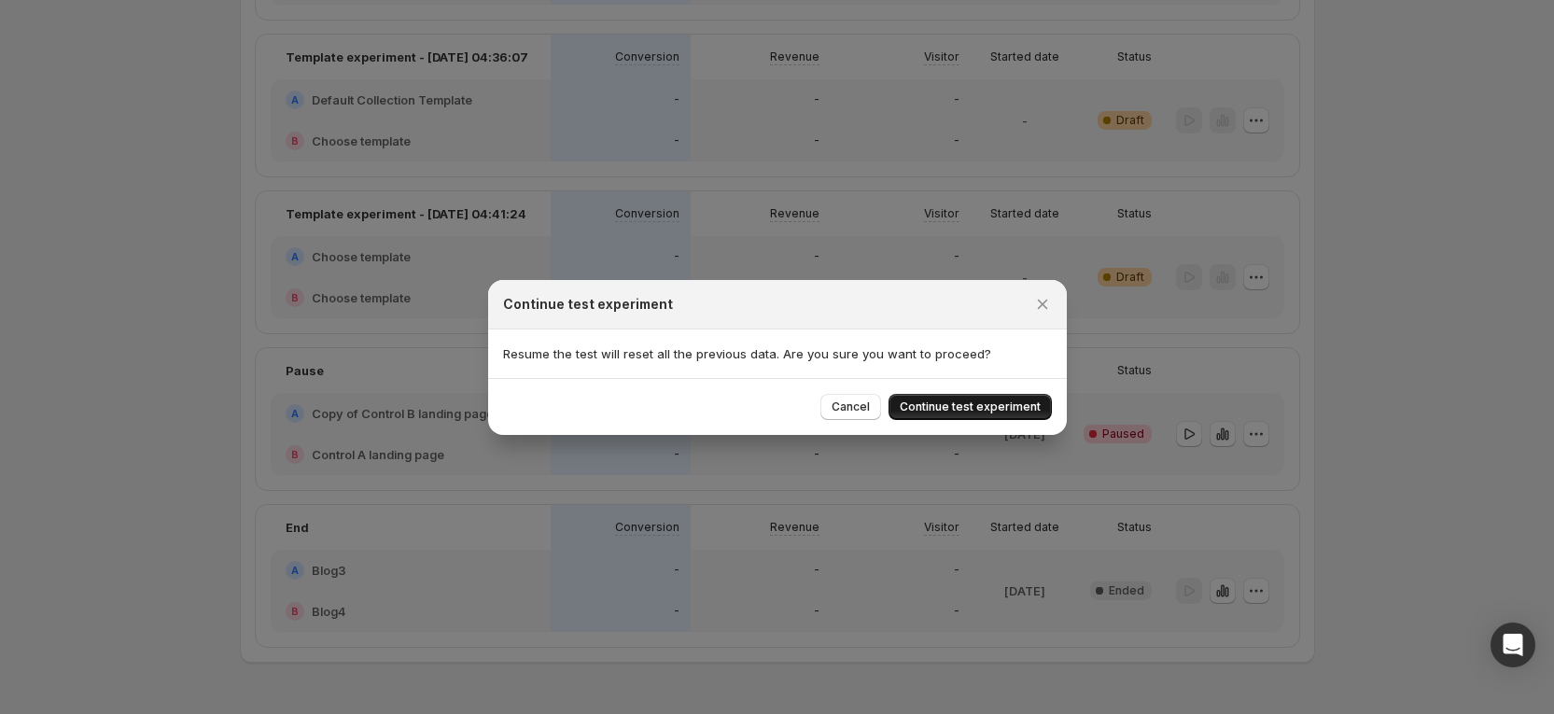
click at [1014, 408] on span "Continue test experiment" at bounding box center [970, 406] width 141 height 15
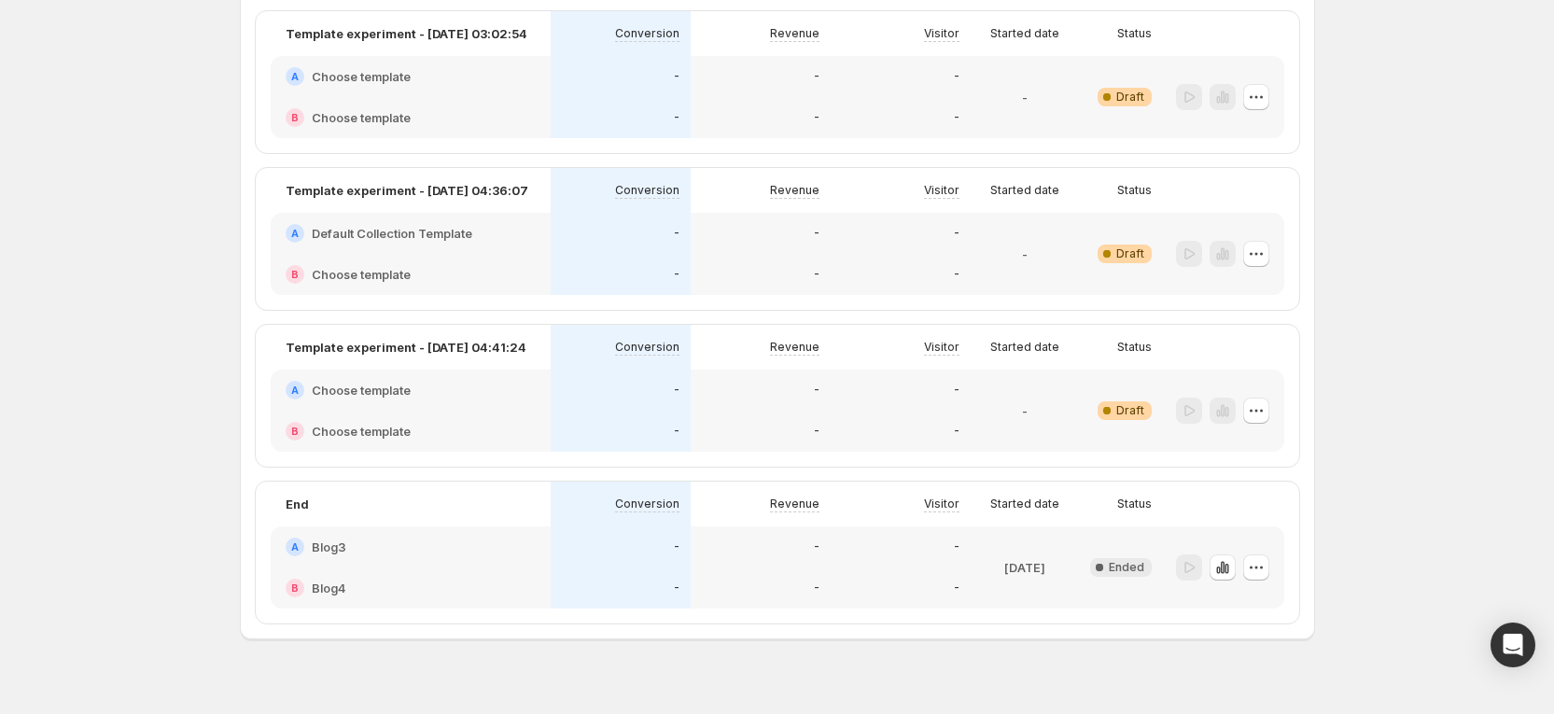
scroll to position [2379, 0]
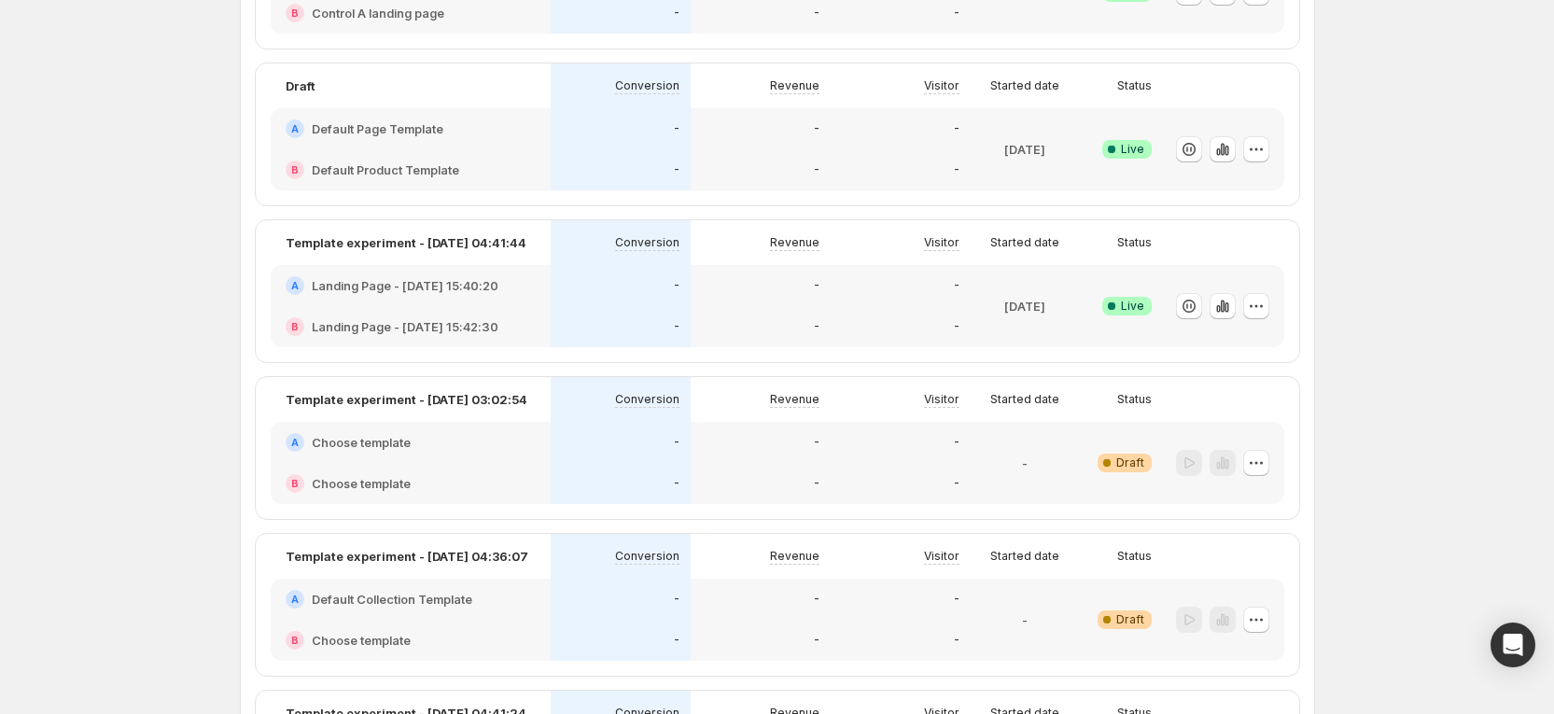
scroll to position [1959, 0]
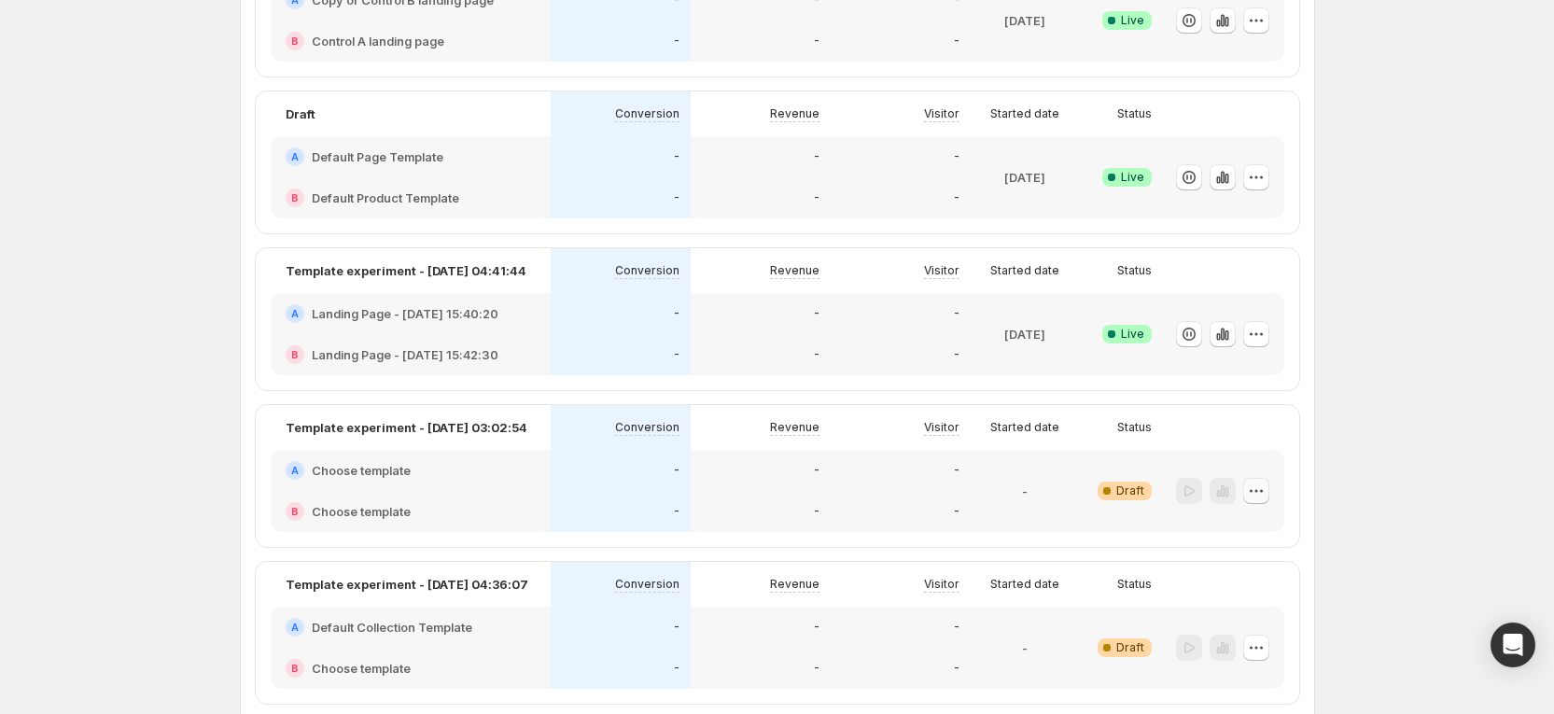
click at [1258, 486] on icon "button" at bounding box center [1256, 490] width 19 height 19
click at [1222, 647] on ul "Edit Rename End experiment Choose winner Info Beta Delete" at bounding box center [1264, 593] width 171 height 157
click at [1222, 648] on span "Delete" at bounding box center [1276, 657] width 135 height 19
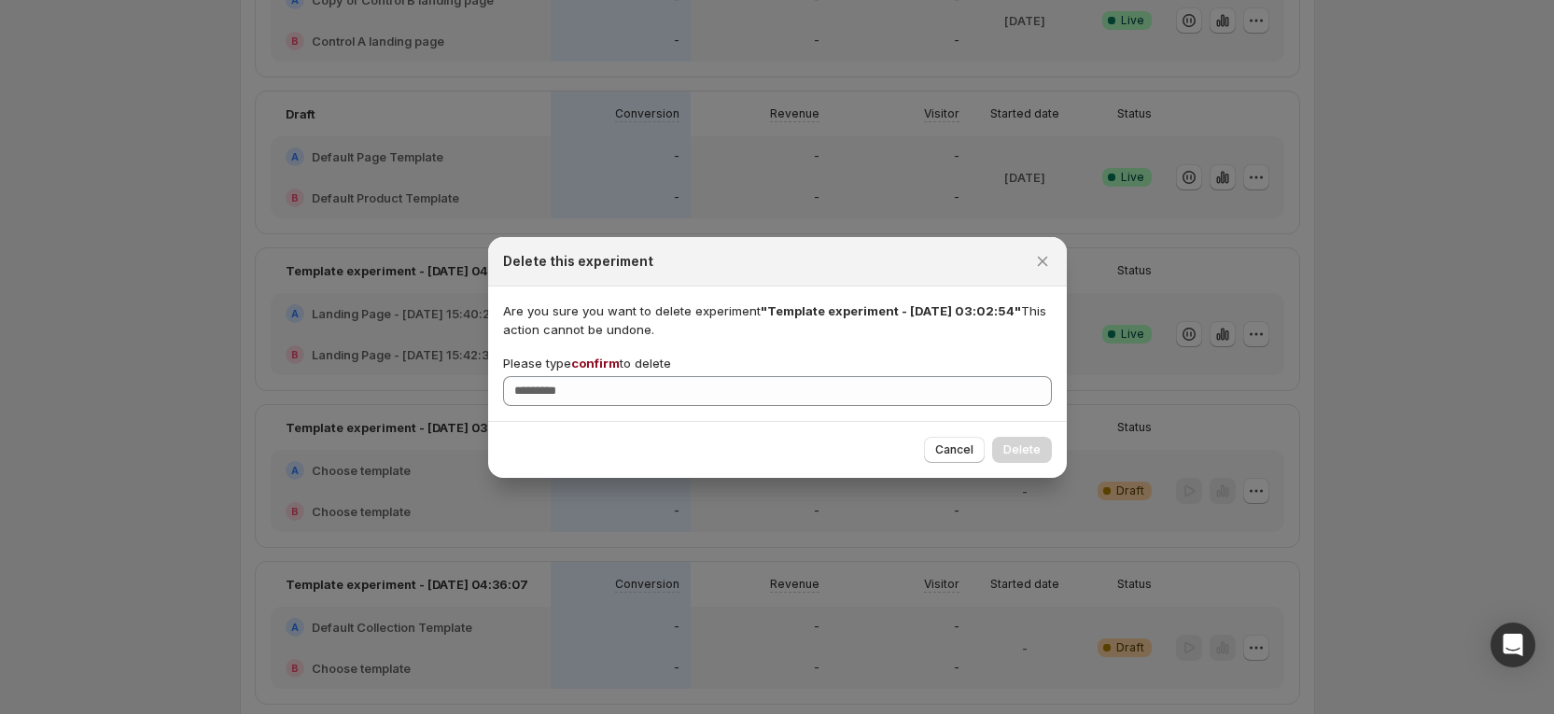
click at [603, 368] on span "confirm" at bounding box center [595, 363] width 49 height 15
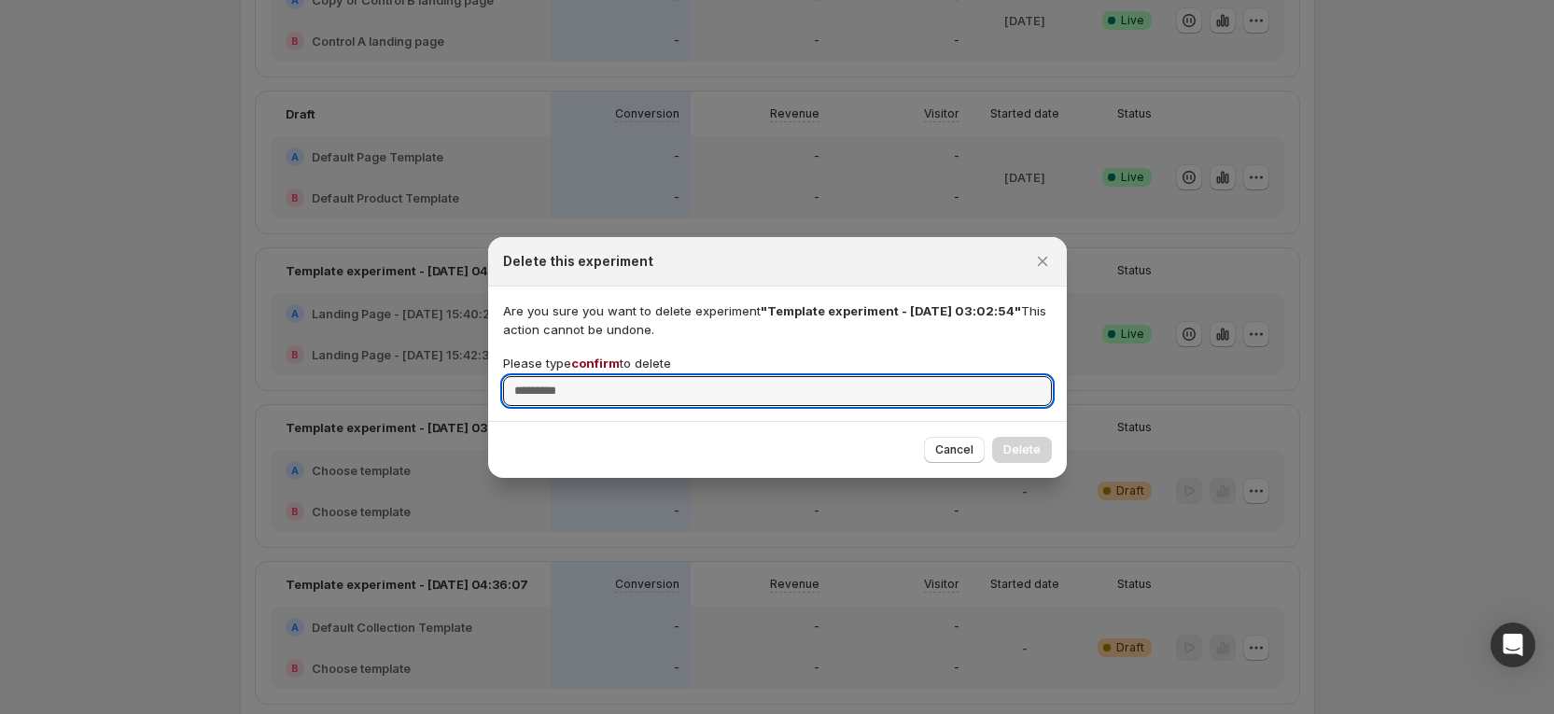
click at [603, 376] on input "Please type confirm to delete" at bounding box center [777, 391] width 549 height 30
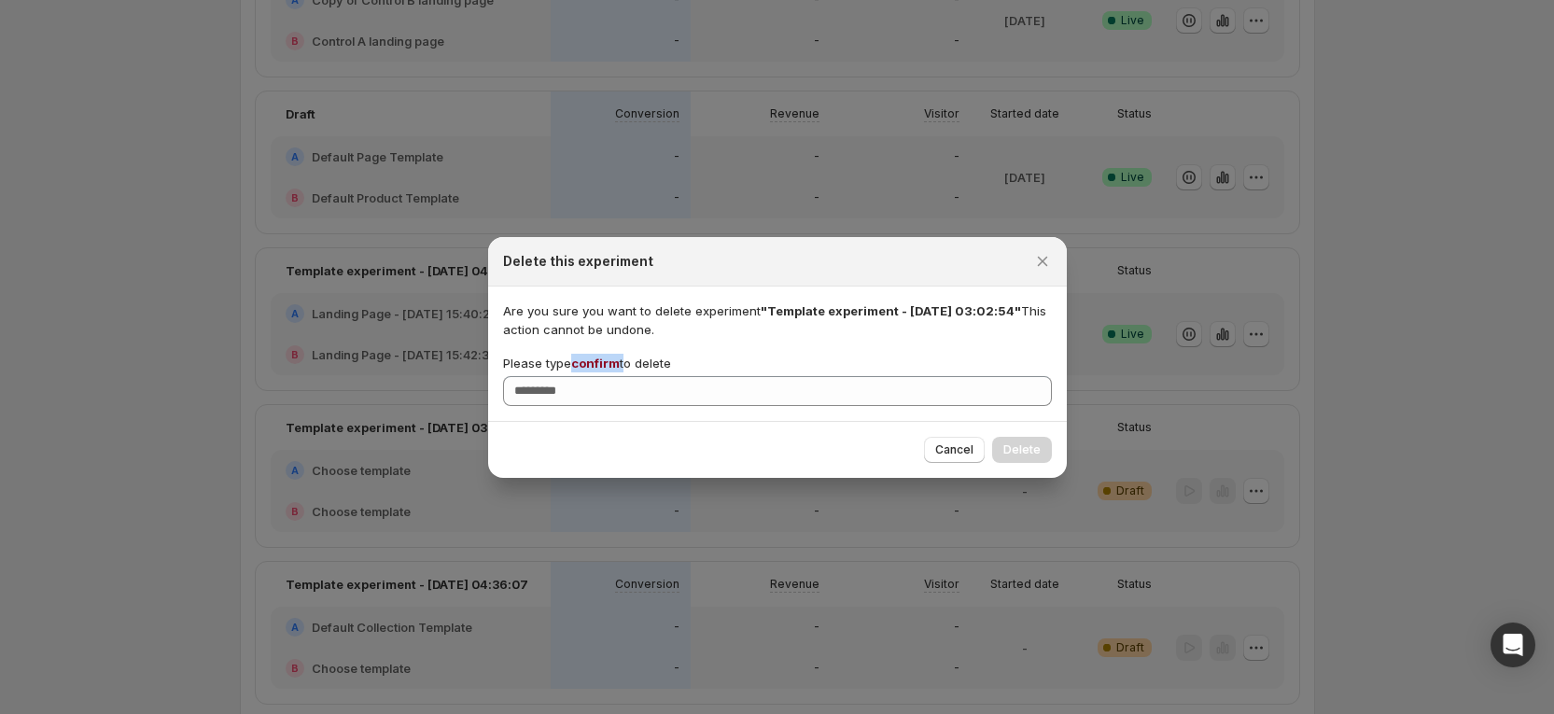
click at [603, 368] on span "confirm" at bounding box center [595, 363] width 49 height 15
click at [603, 376] on input "Please type confirm to delete" at bounding box center [777, 391] width 549 height 30
copy p "confirm"
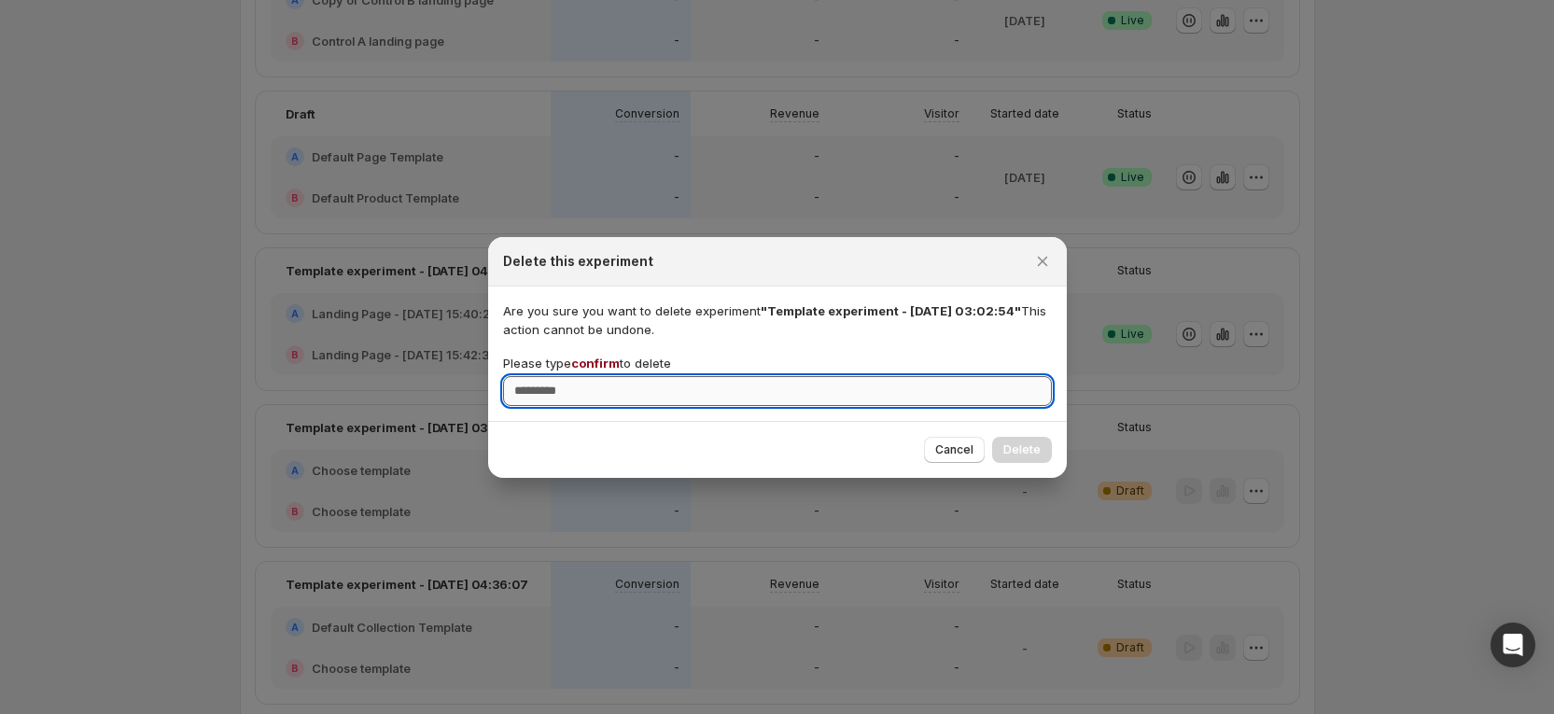
click at [605, 390] on input "Please type confirm to delete" at bounding box center [777, 391] width 549 height 30
paste input "*******"
type input "*******"
click at [1035, 446] on span "Delete" at bounding box center [1021, 449] width 37 height 15
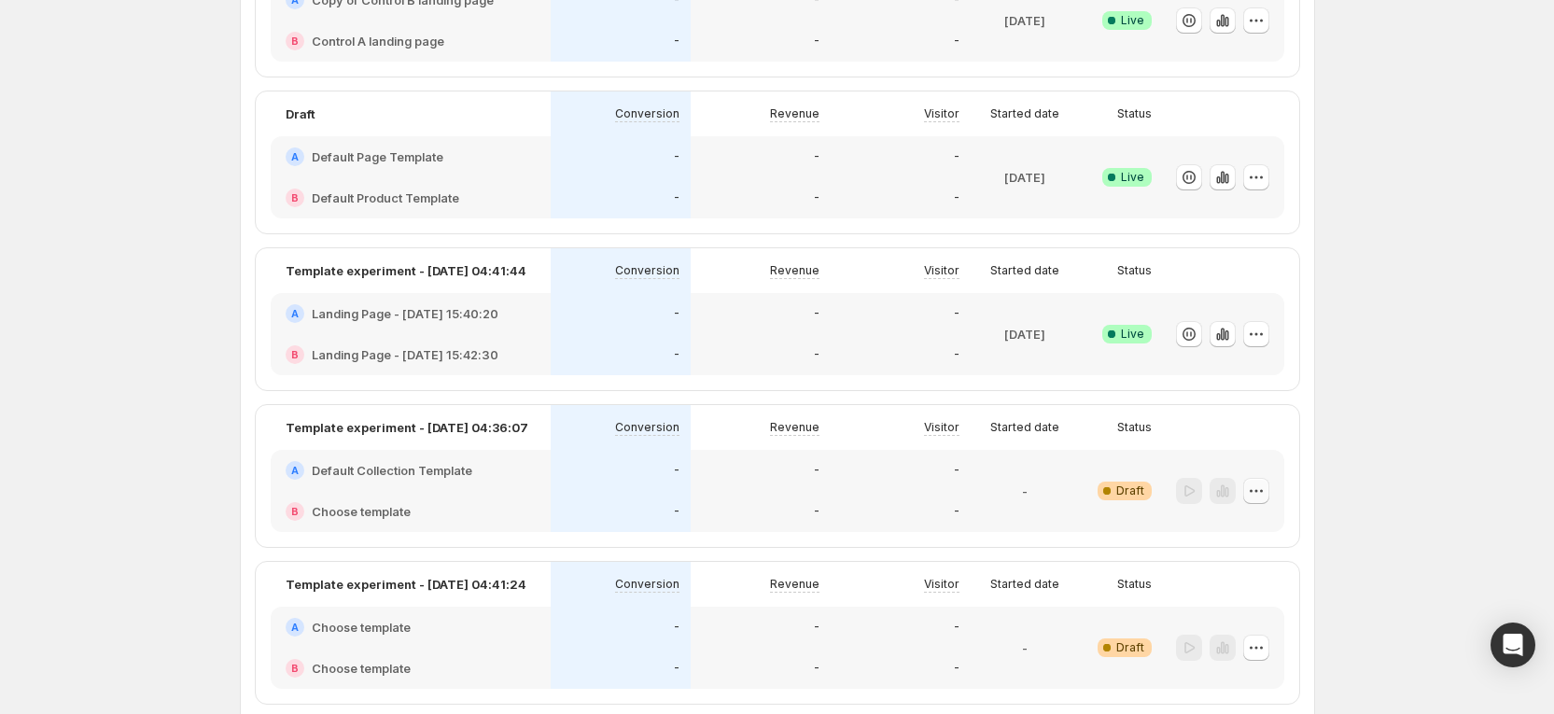
click at [1265, 489] on icon "button" at bounding box center [1256, 490] width 19 height 19
click at [1265, 488] on icon "button" at bounding box center [1256, 490] width 19 height 19
click at [1221, 658] on span "Delete" at bounding box center [1227, 656] width 37 height 15
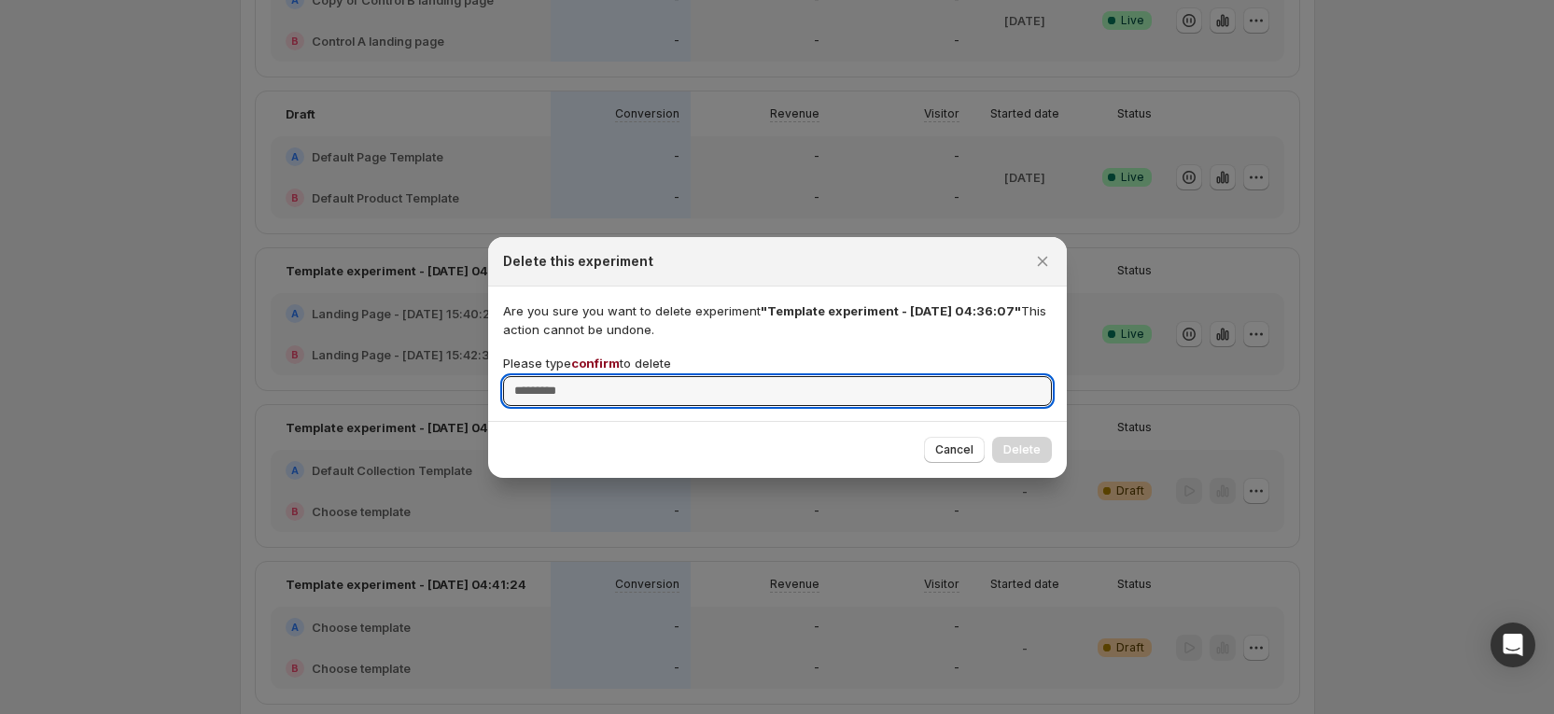
click at [609, 370] on span "confirm" at bounding box center [595, 363] width 49 height 15
click at [609, 376] on input "Please type confirm to delete" at bounding box center [777, 391] width 549 height 30
click at [609, 367] on span "confirm" at bounding box center [595, 363] width 49 height 15
click at [609, 376] on input "Please type confirm to delete" at bounding box center [777, 391] width 549 height 30
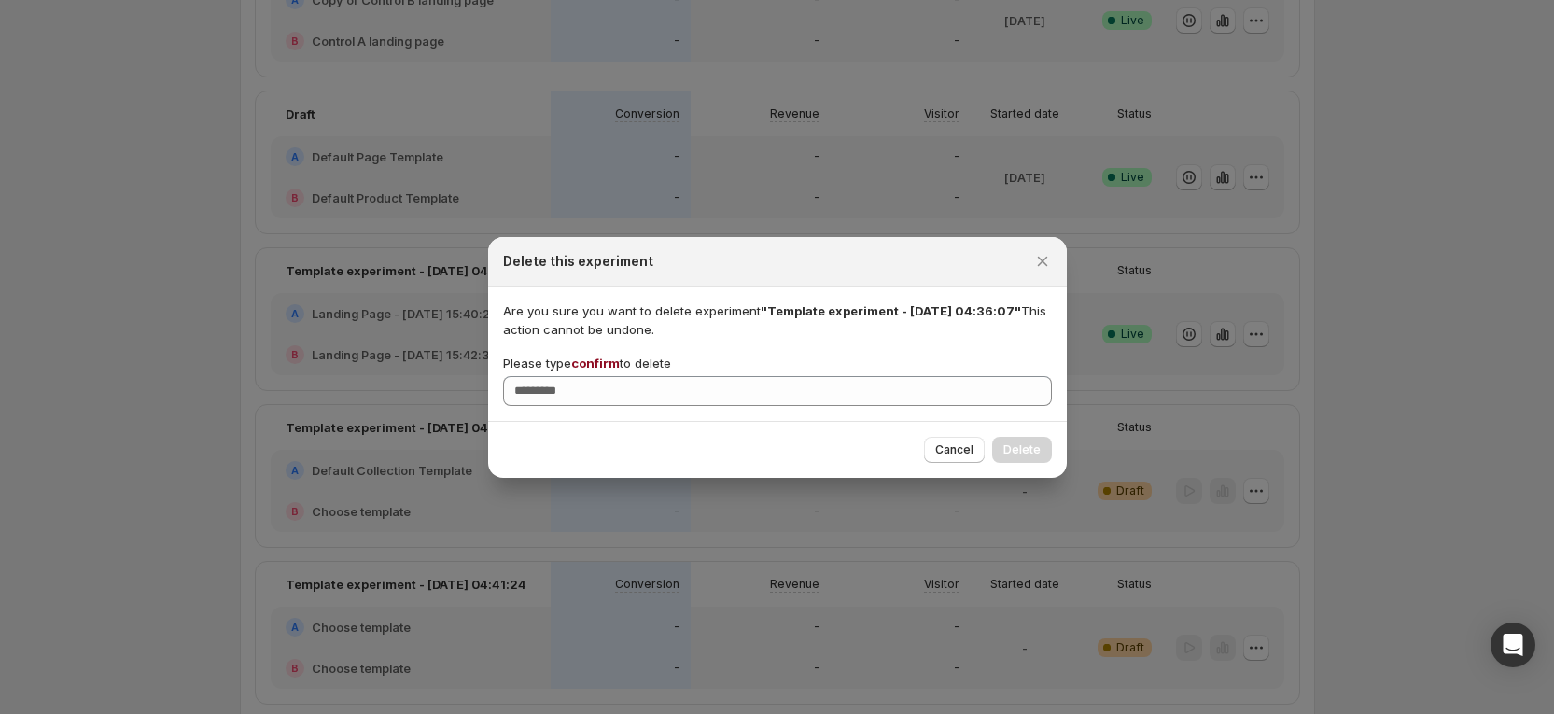
click at [607, 360] on span "confirm" at bounding box center [595, 363] width 49 height 15
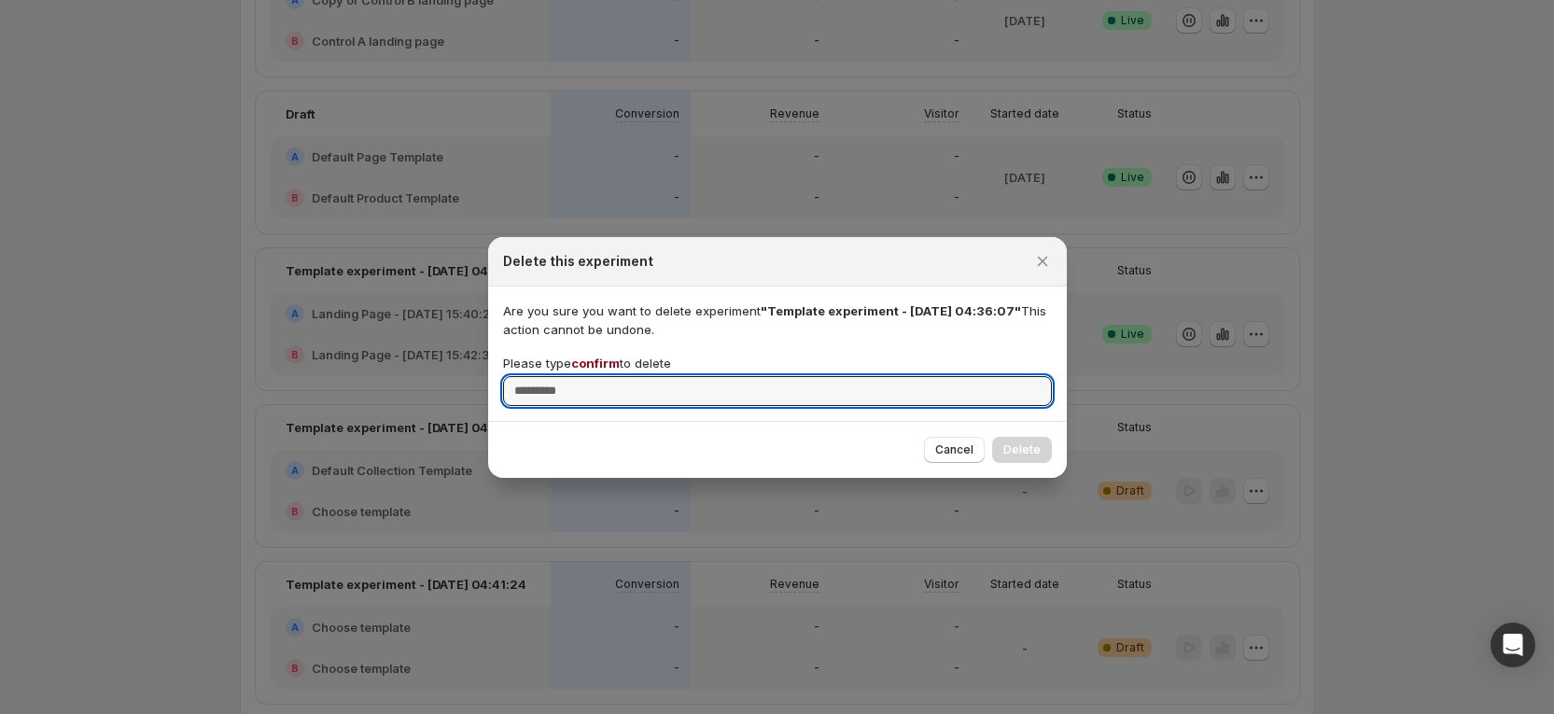
click at [607, 376] on input "Please type confirm to delete" at bounding box center [777, 391] width 549 height 30
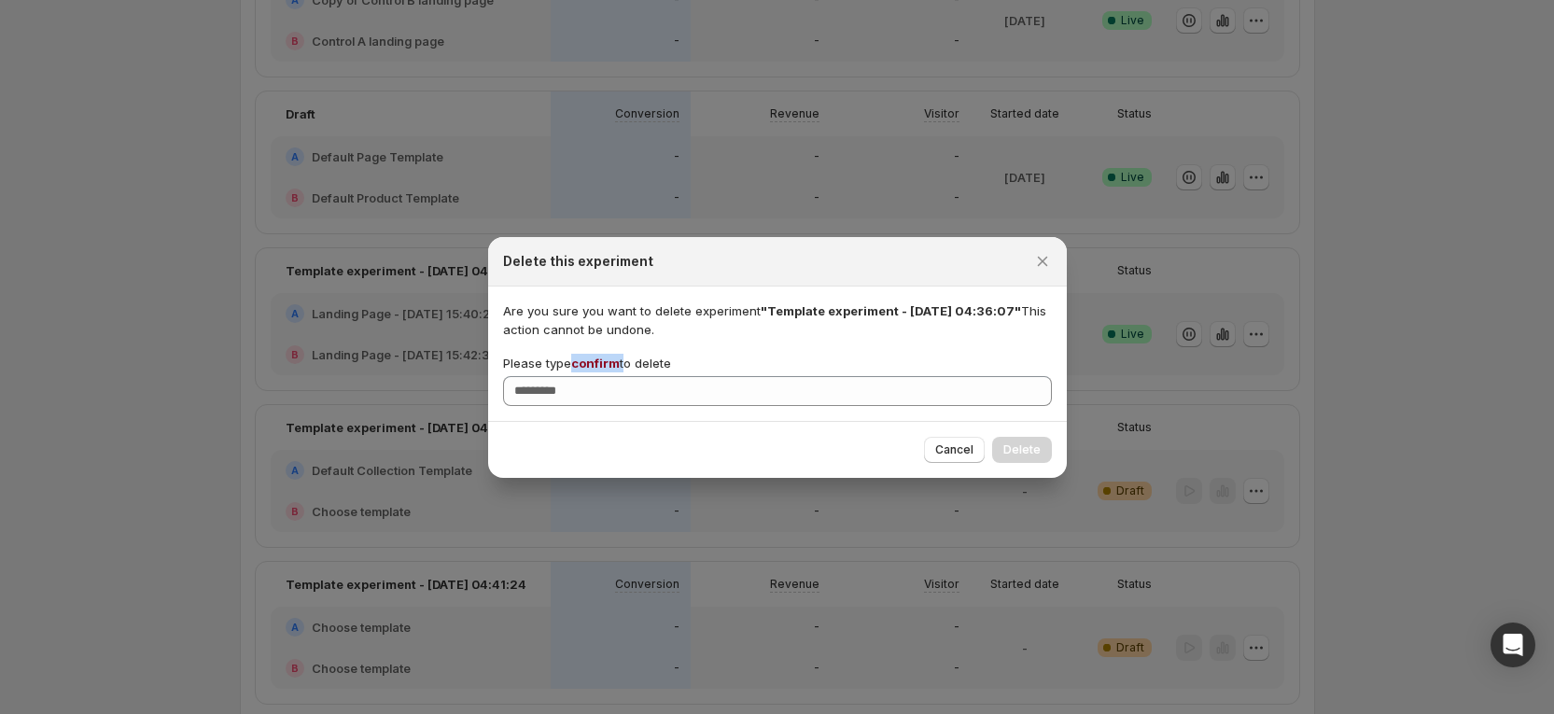
click at [607, 360] on span "confirm" at bounding box center [595, 363] width 49 height 15
click at [607, 376] on input "Please type confirm to delete" at bounding box center [777, 391] width 549 height 30
copy p "confirm"
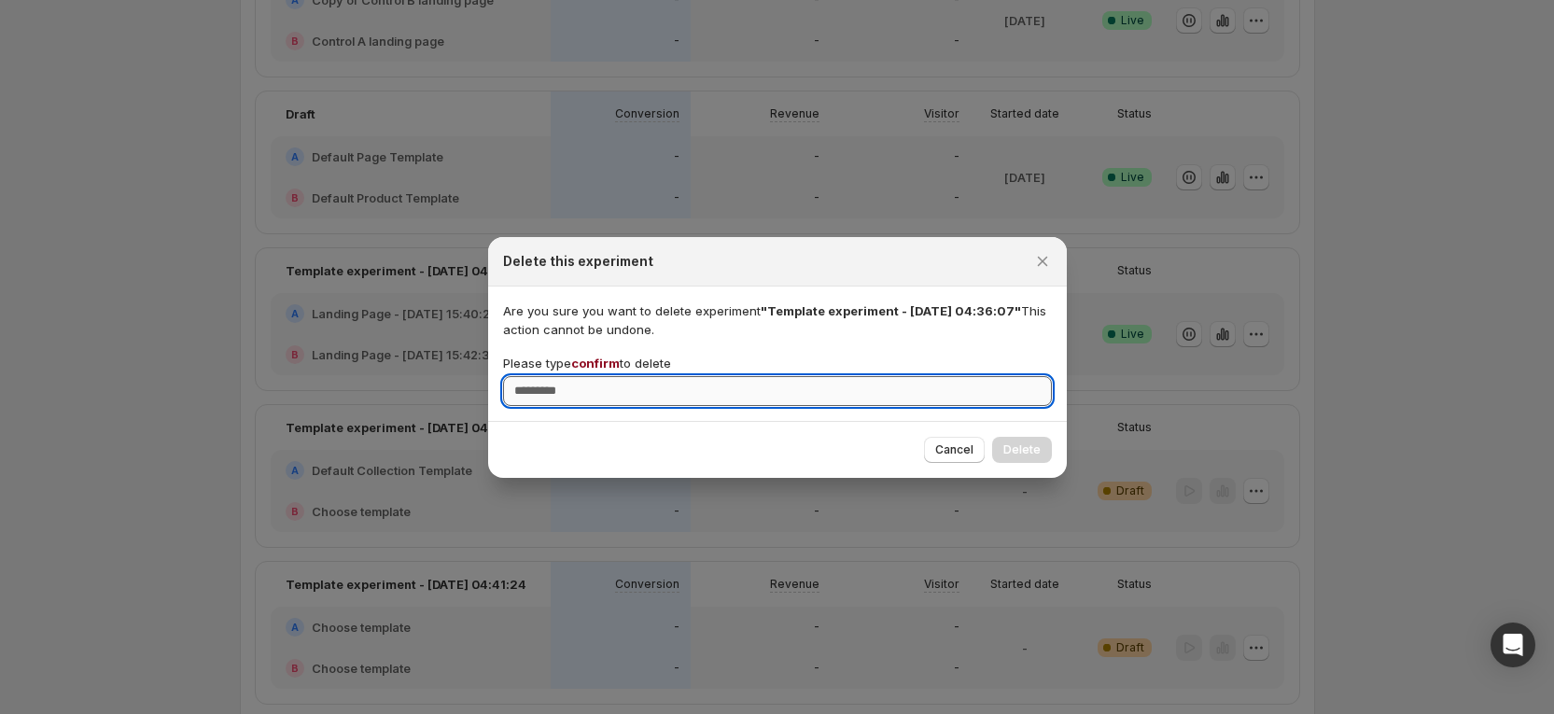
click at [603, 382] on input "Please type confirm to delete" at bounding box center [777, 391] width 549 height 30
paste input "*******"
type input "*******"
click at [1012, 446] on span "Delete" at bounding box center [1021, 449] width 37 height 15
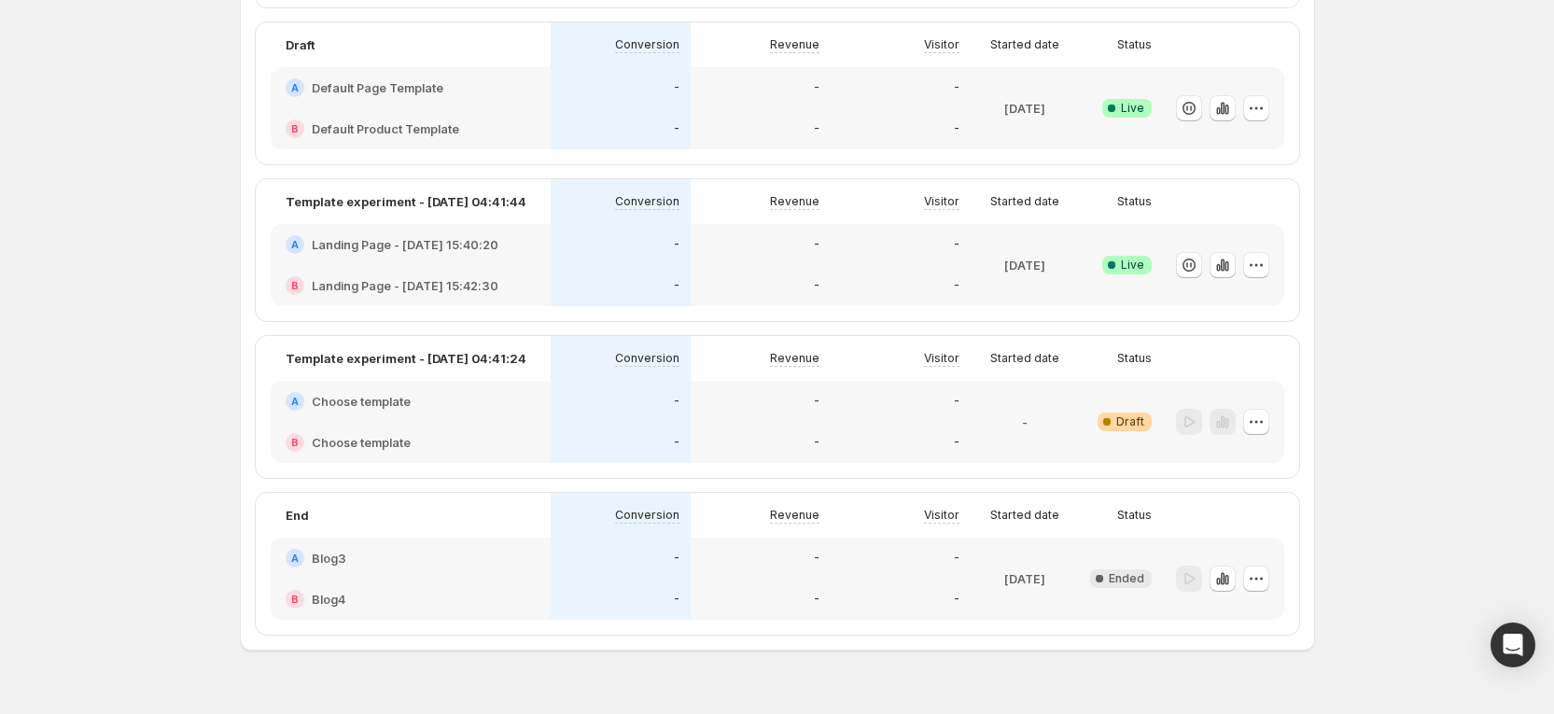
scroll to position [2065, 0]
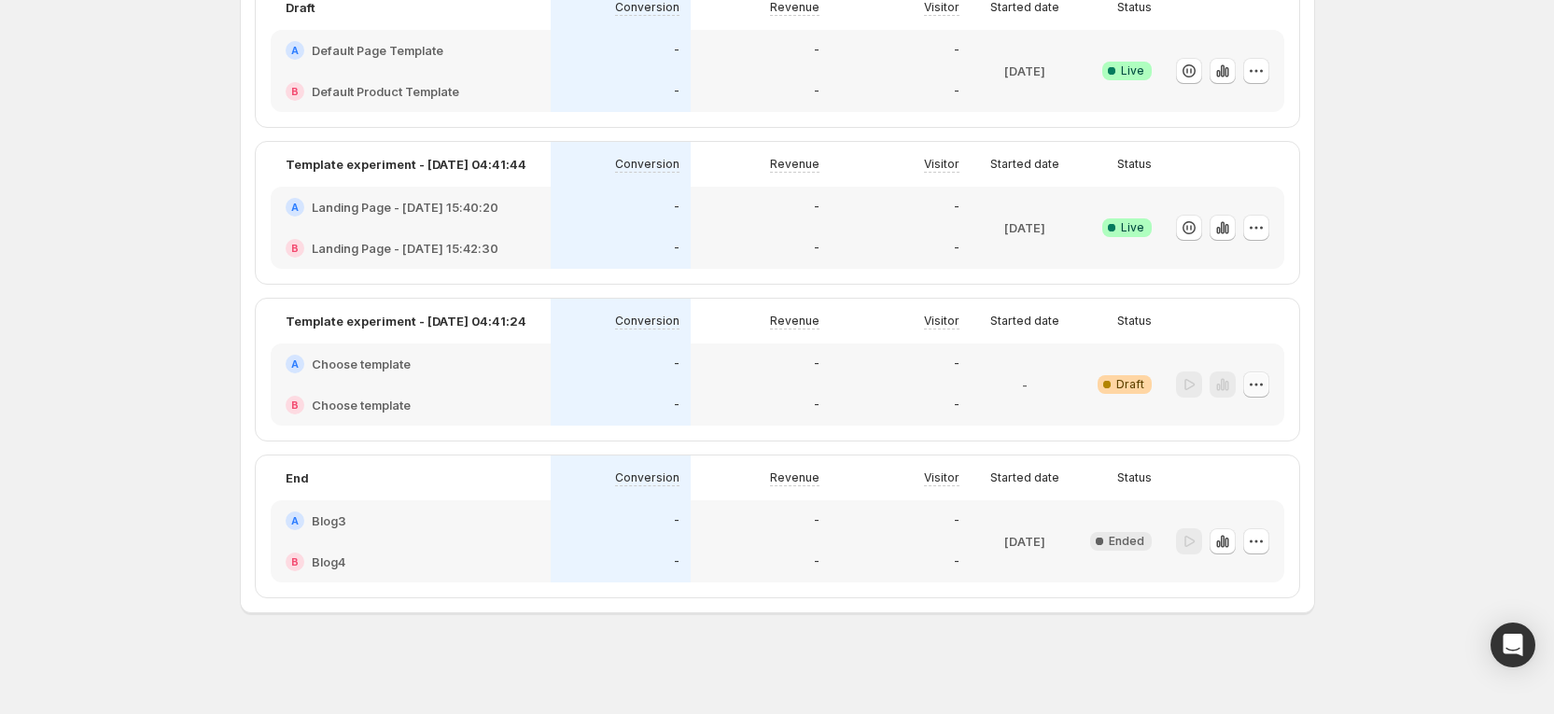
click at [1265, 383] on icon "button" at bounding box center [1256, 384] width 19 height 19
click at [1239, 546] on span "Delete" at bounding box center [1227, 550] width 37 height 15
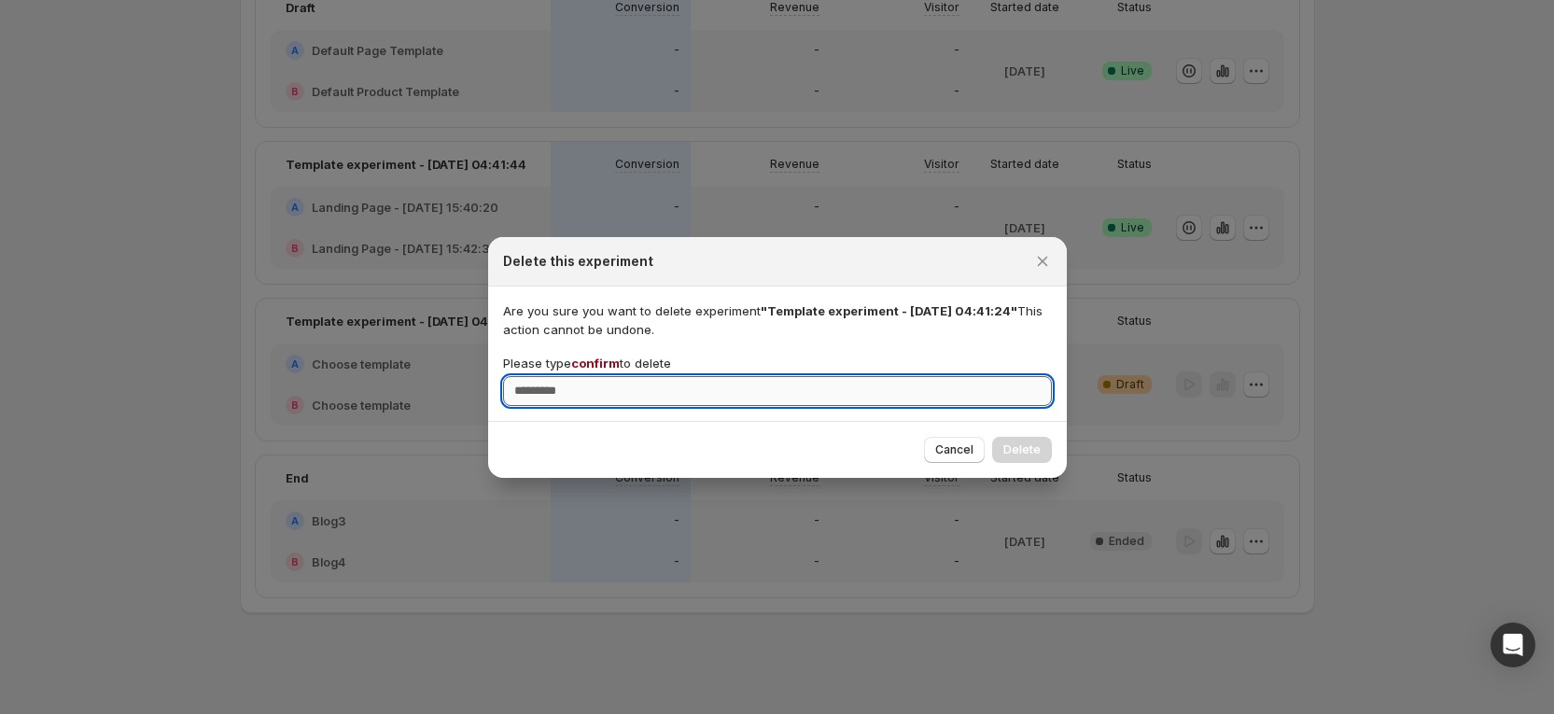
click at [833, 385] on input "Please type confirm to delete" at bounding box center [777, 391] width 549 height 30
type input "*******"
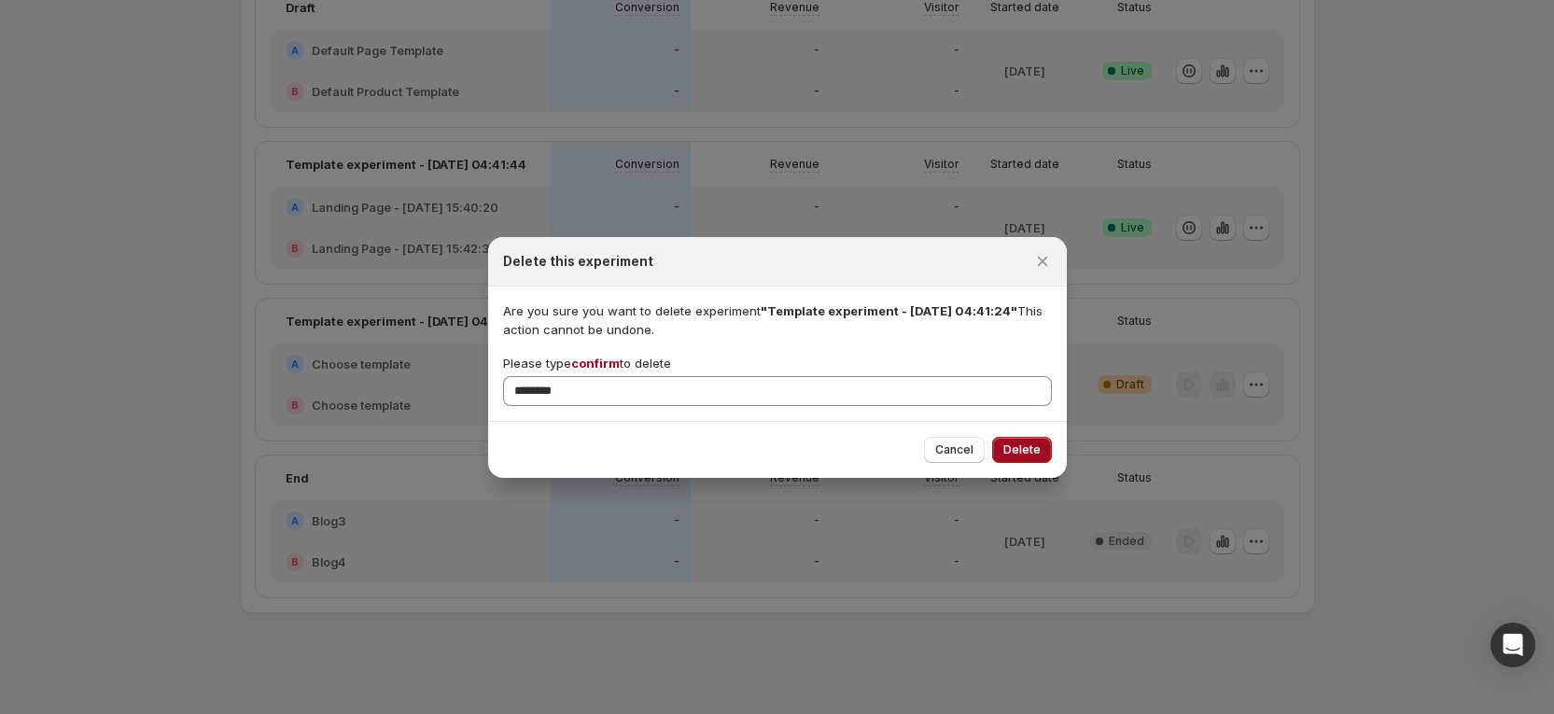
click at [1008, 443] on span "Delete" at bounding box center [1021, 449] width 37 height 15
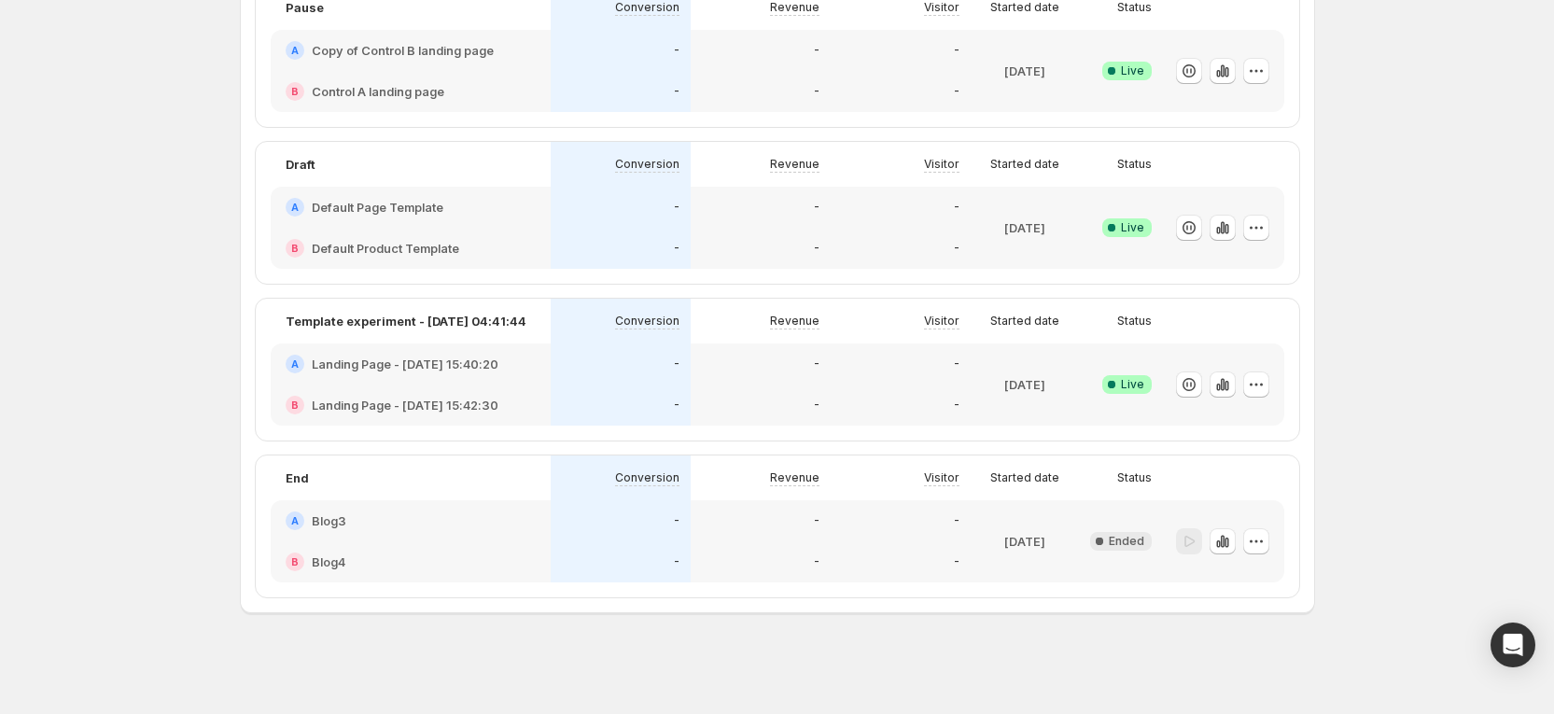
scroll to position [1908, 0]
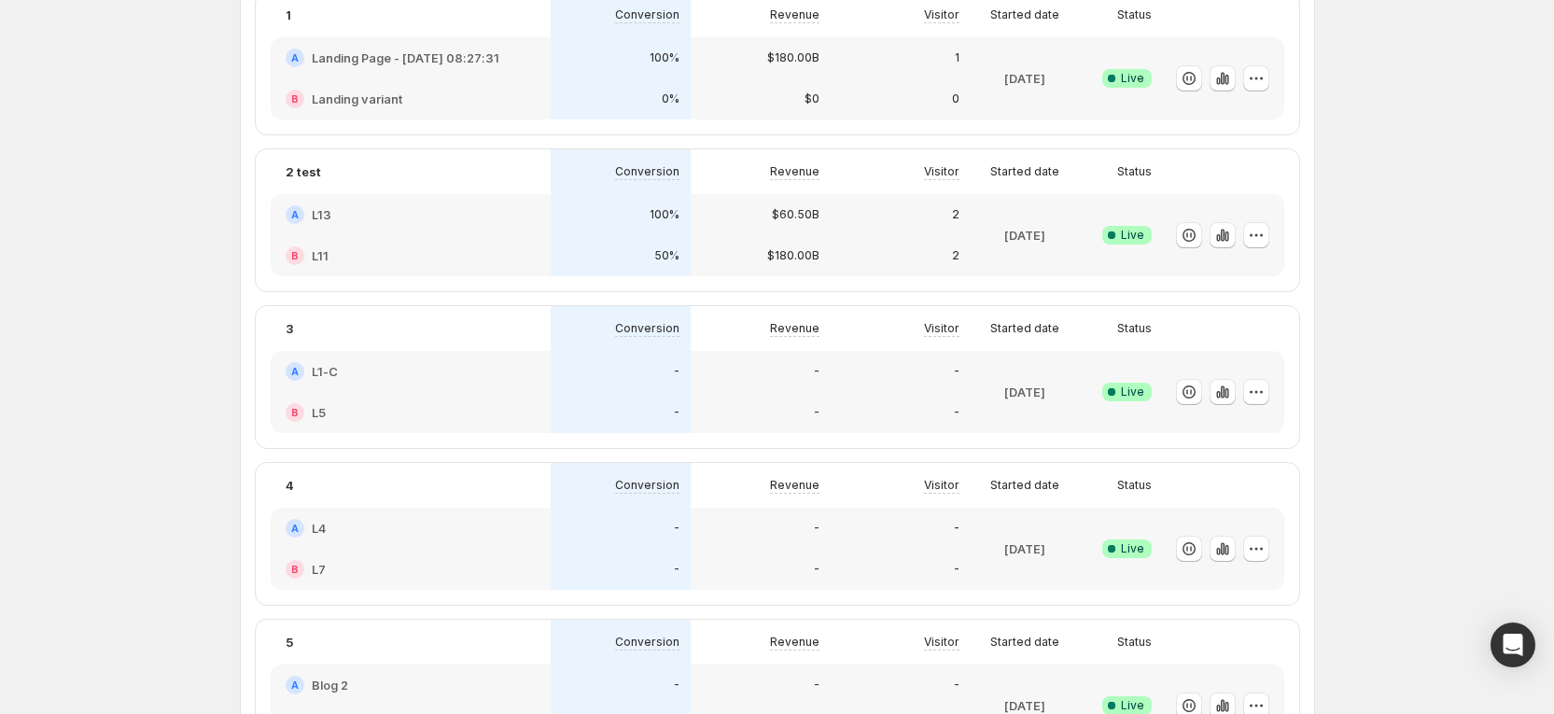
scroll to position [0, 0]
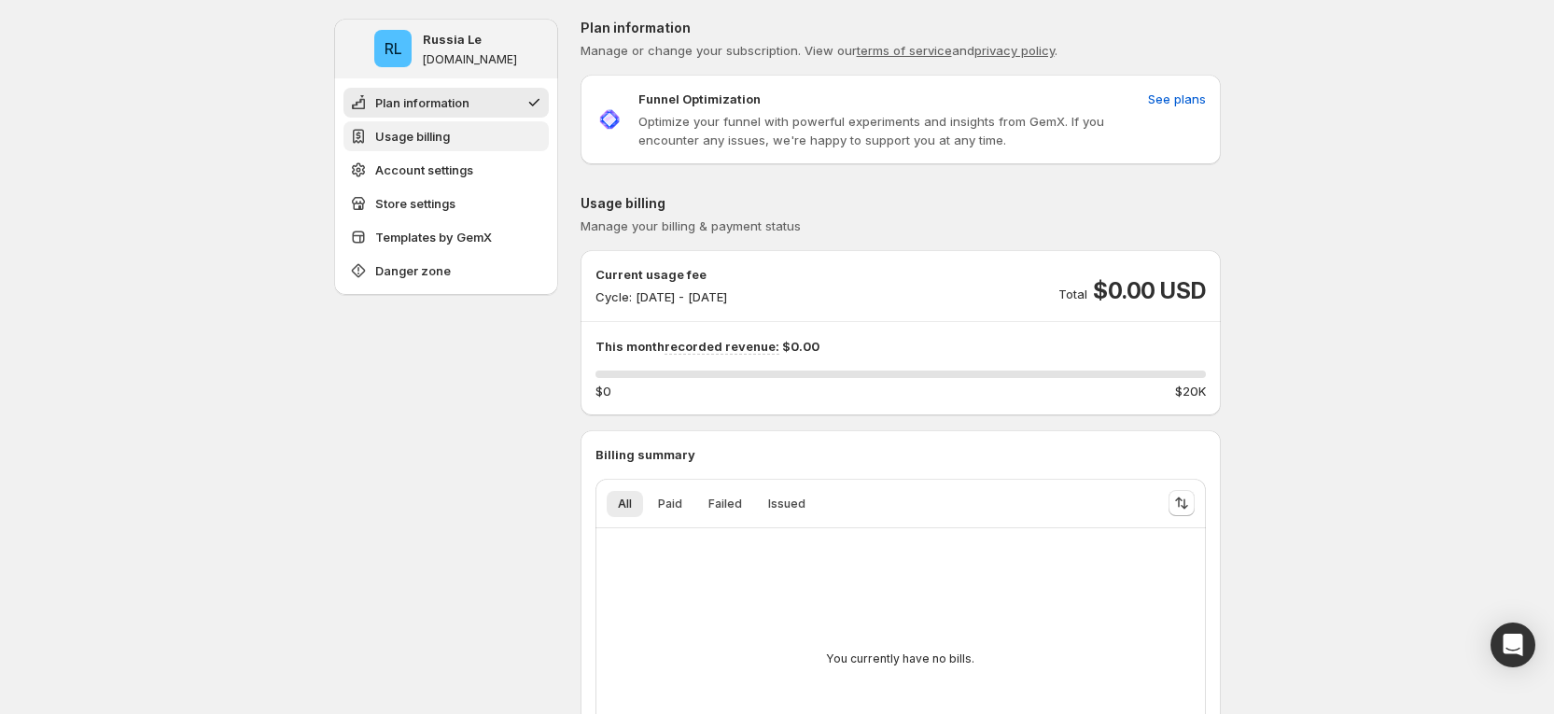
click at [441, 136] on span "Usage billing" at bounding box center [412, 136] width 75 height 19
click at [448, 139] on span "Usage billing" at bounding box center [412, 136] width 75 height 19
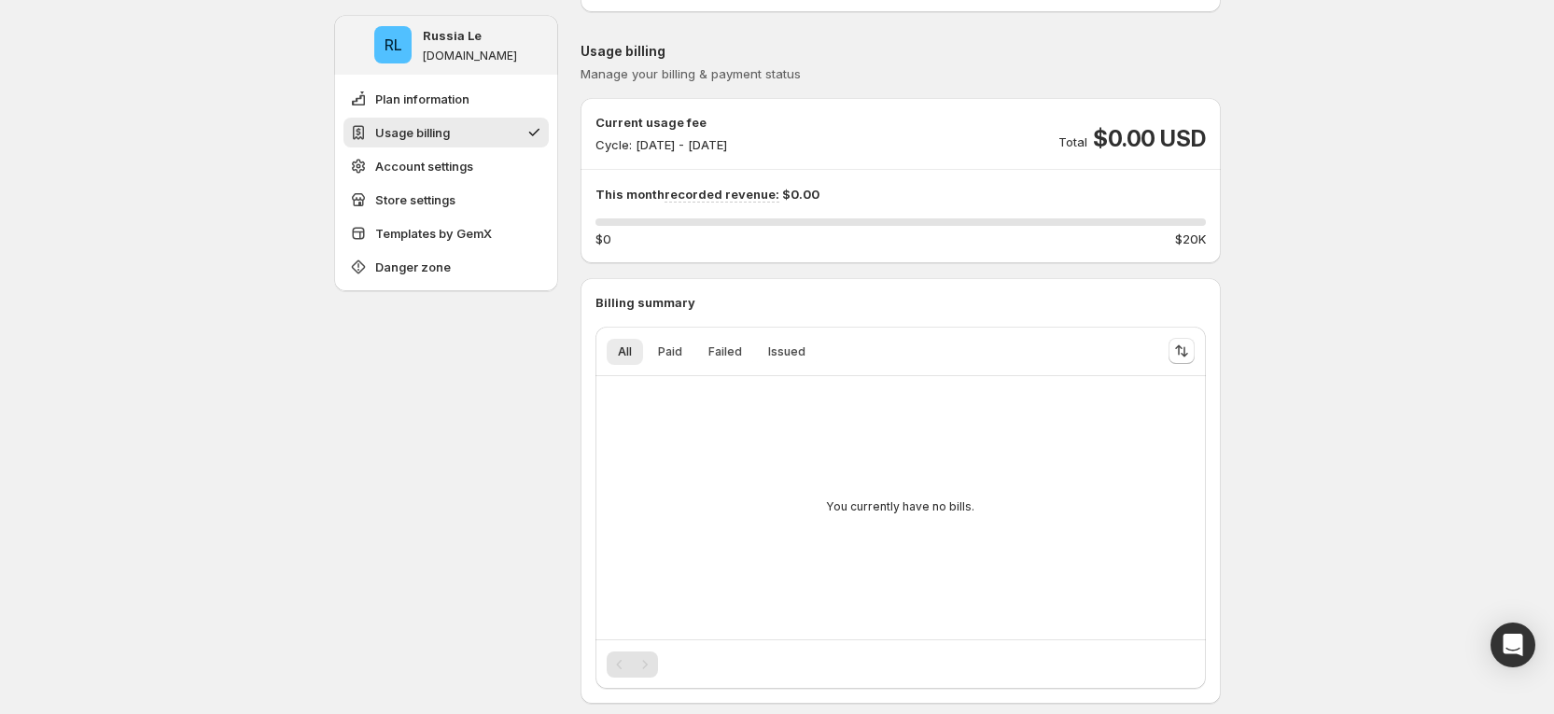
scroll to position [175, 0]
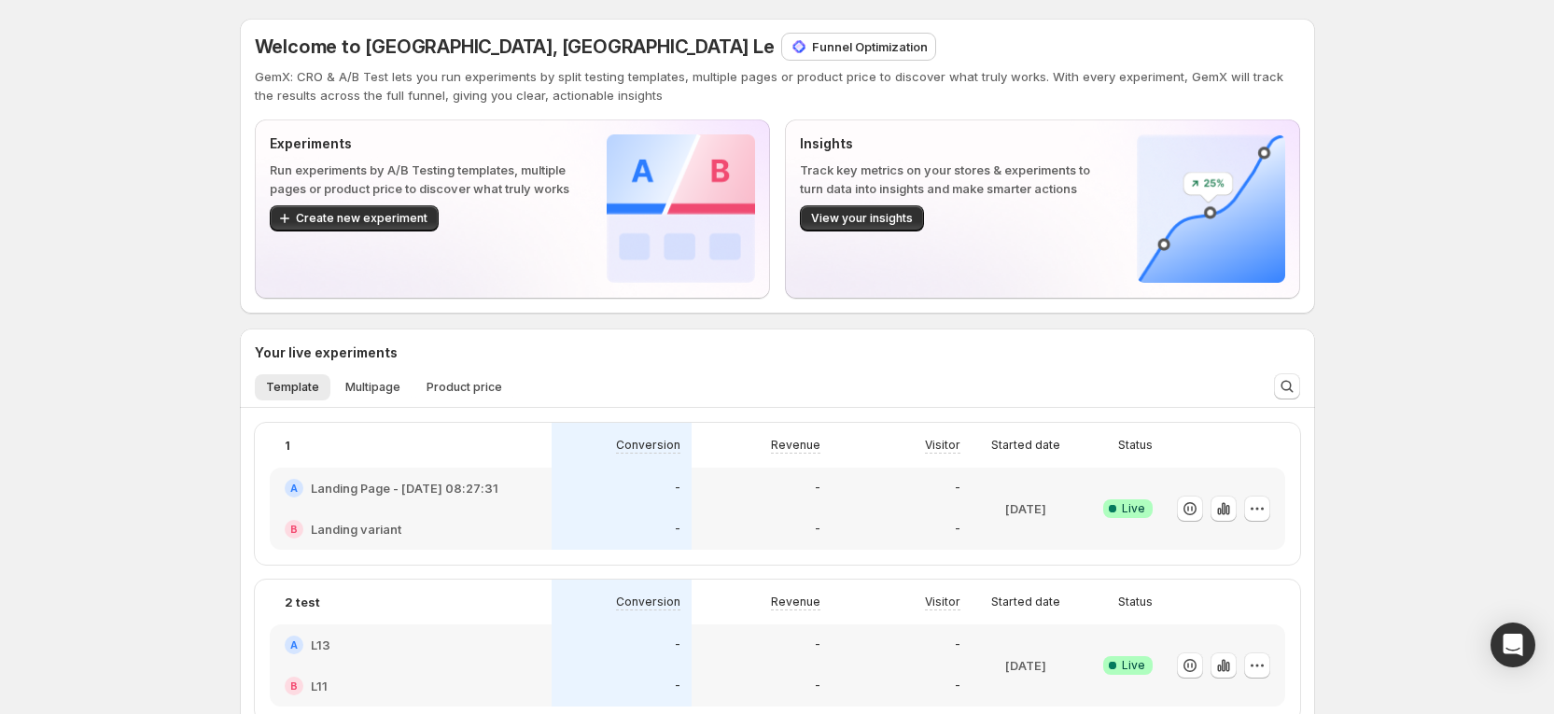
click at [812, 51] on p "Funnel Optimization" at bounding box center [870, 46] width 116 height 19
click at [812, 48] on p "Funnel Optimization" at bounding box center [870, 46] width 116 height 19
click at [812, 49] on p "Funnel Optimization" at bounding box center [870, 46] width 116 height 19
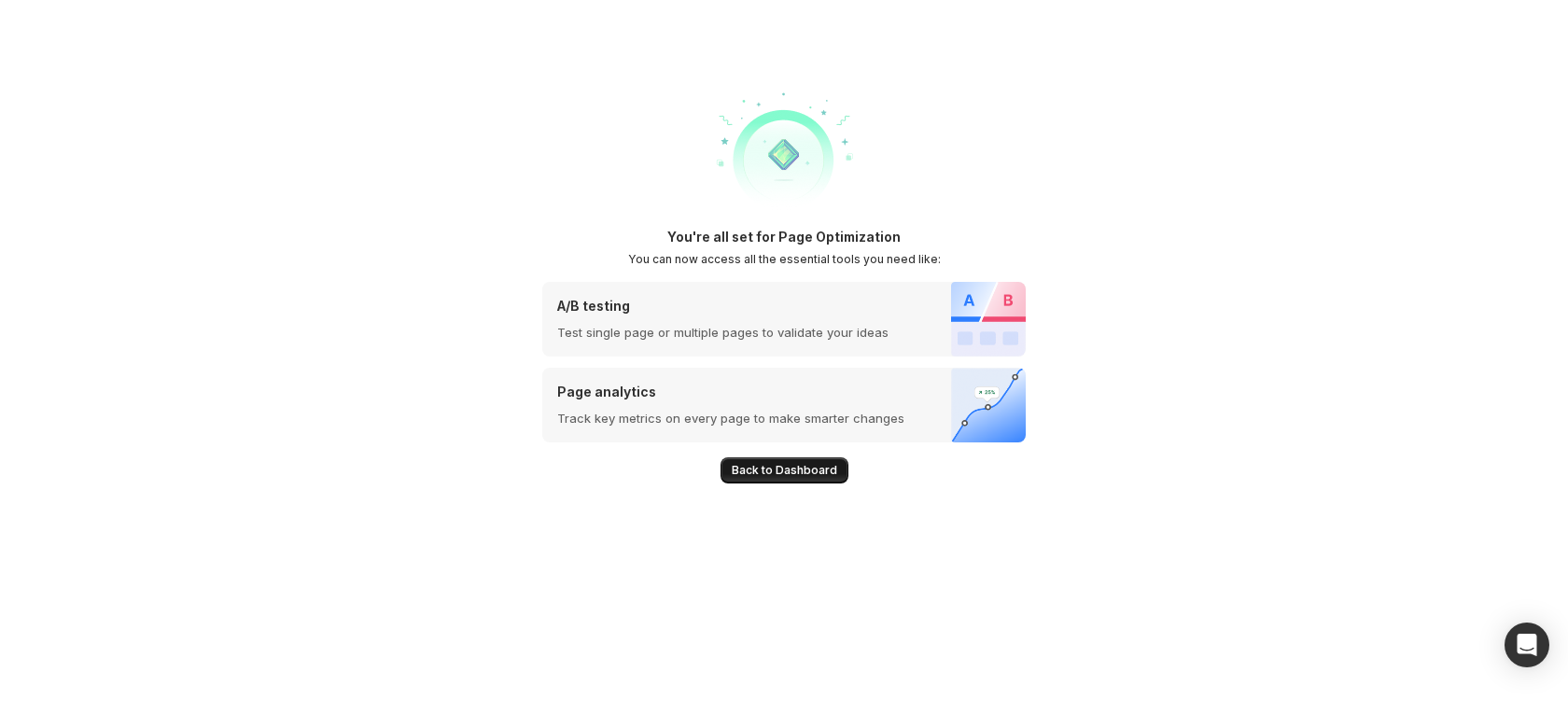
click at [741, 468] on span "Back to Dashboard" at bounding box center [784, 470] width 105 height 15
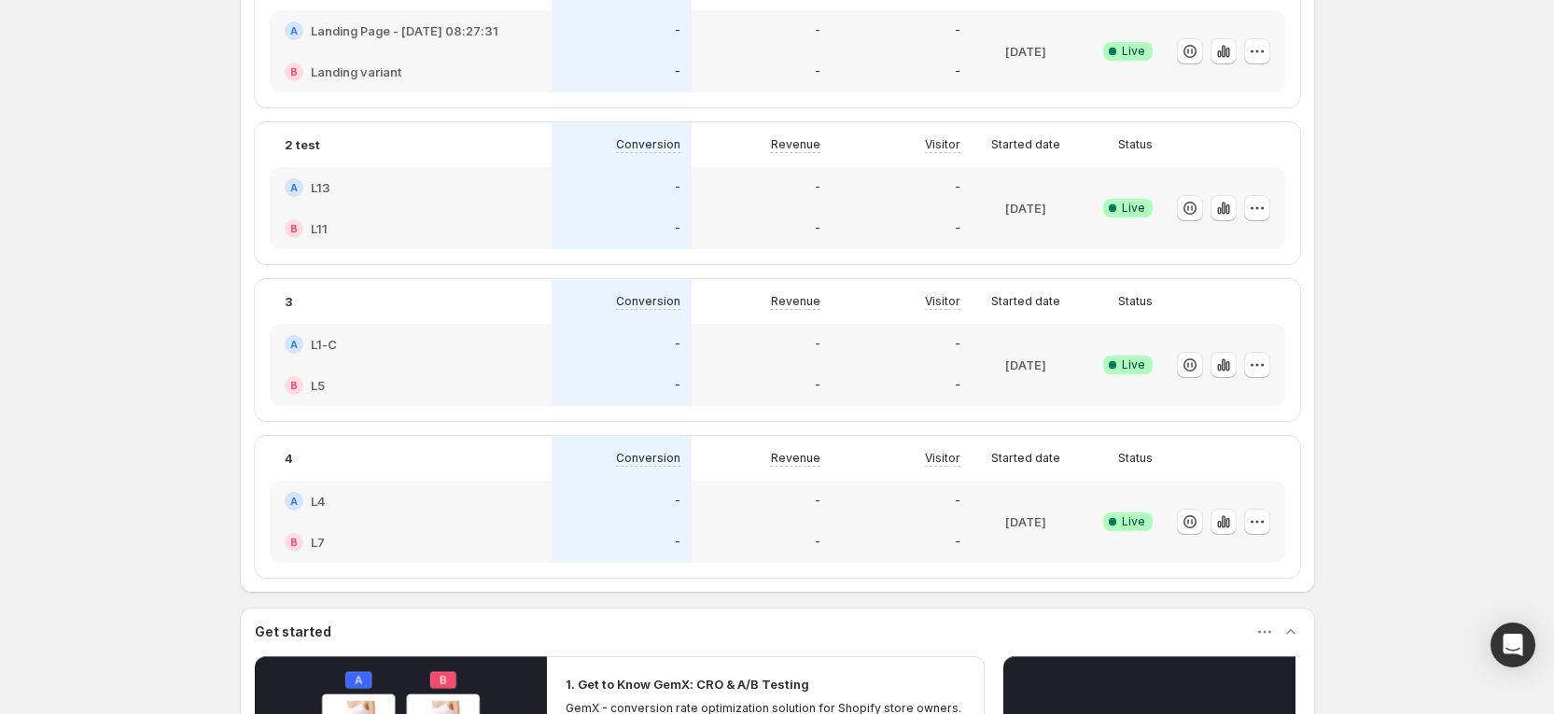
scroll to position [140, 0]
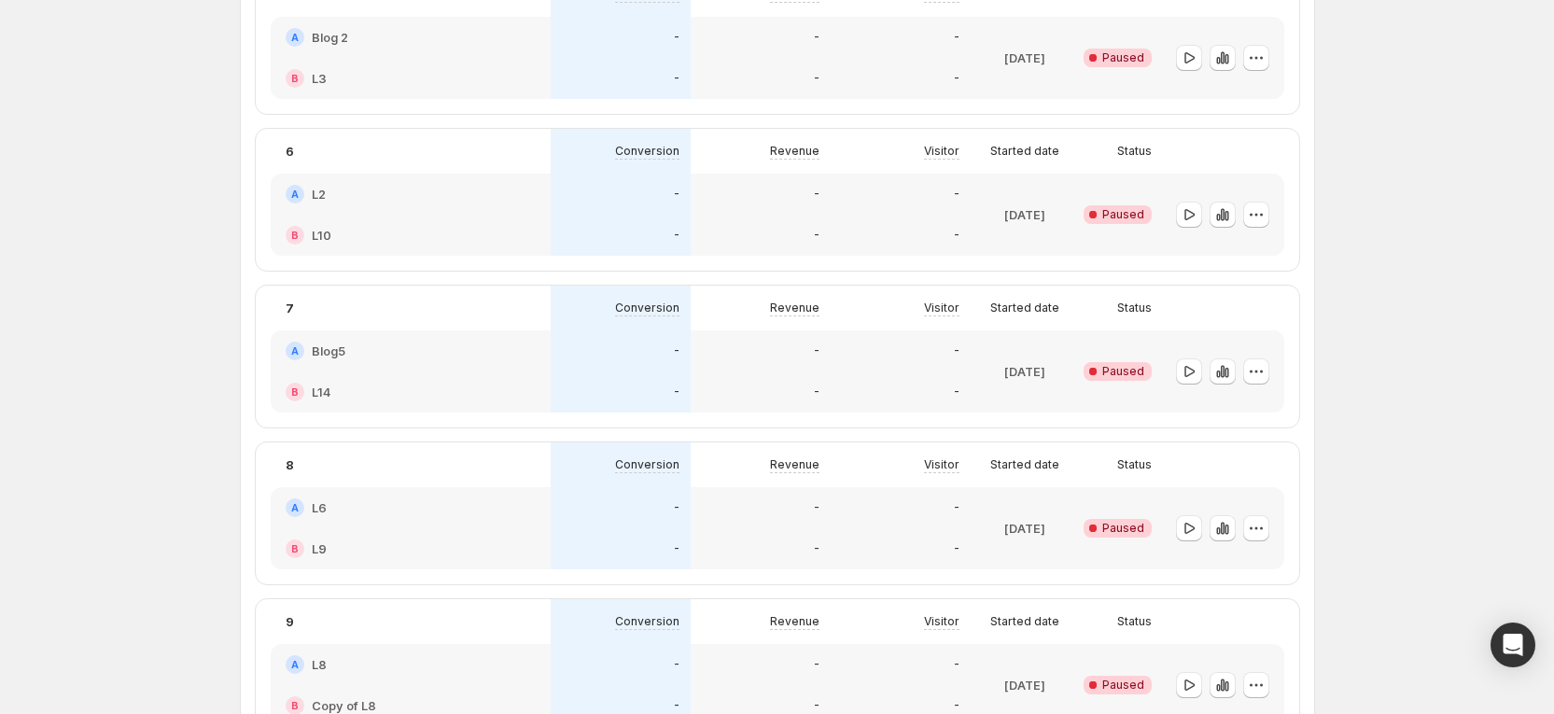
scroll to position [509, 0]
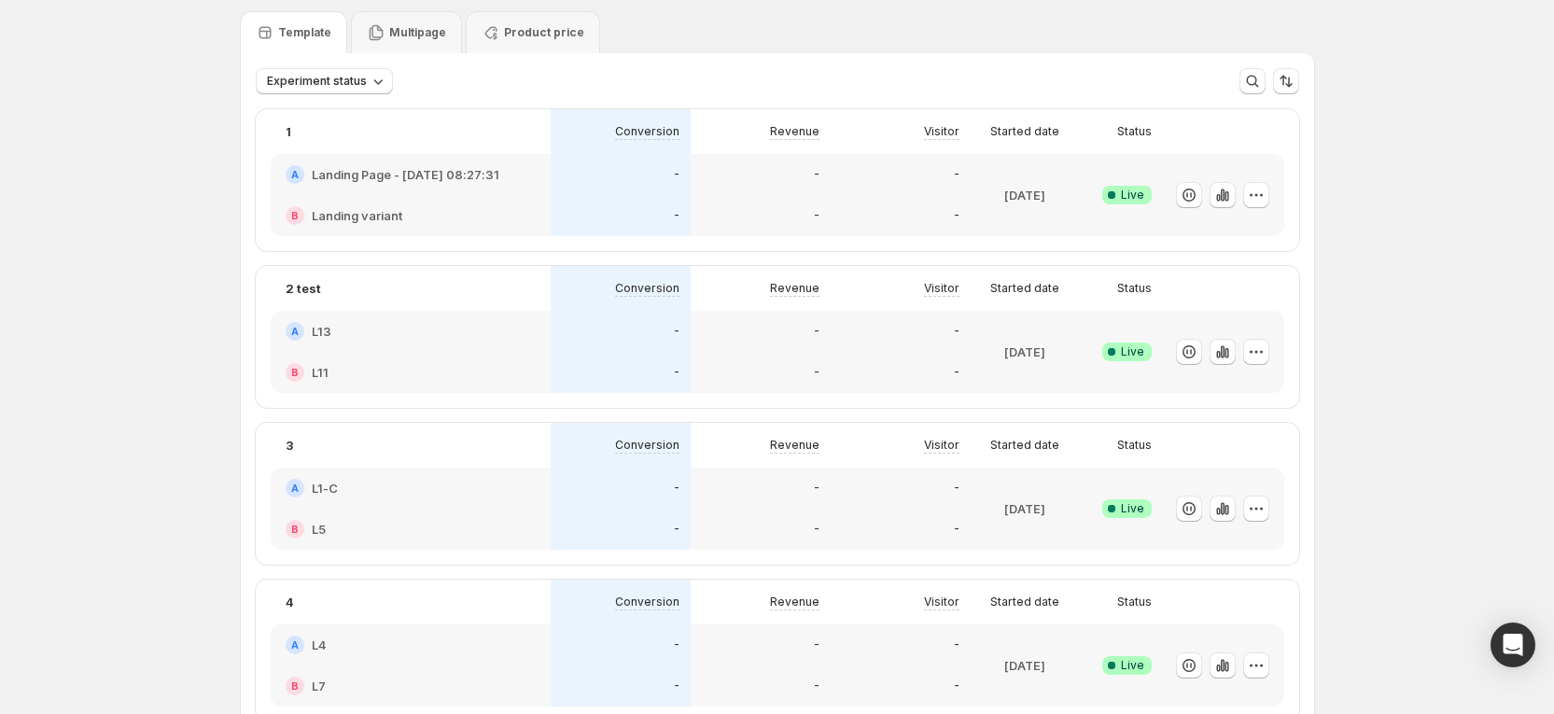
scroll to position [0, 0]
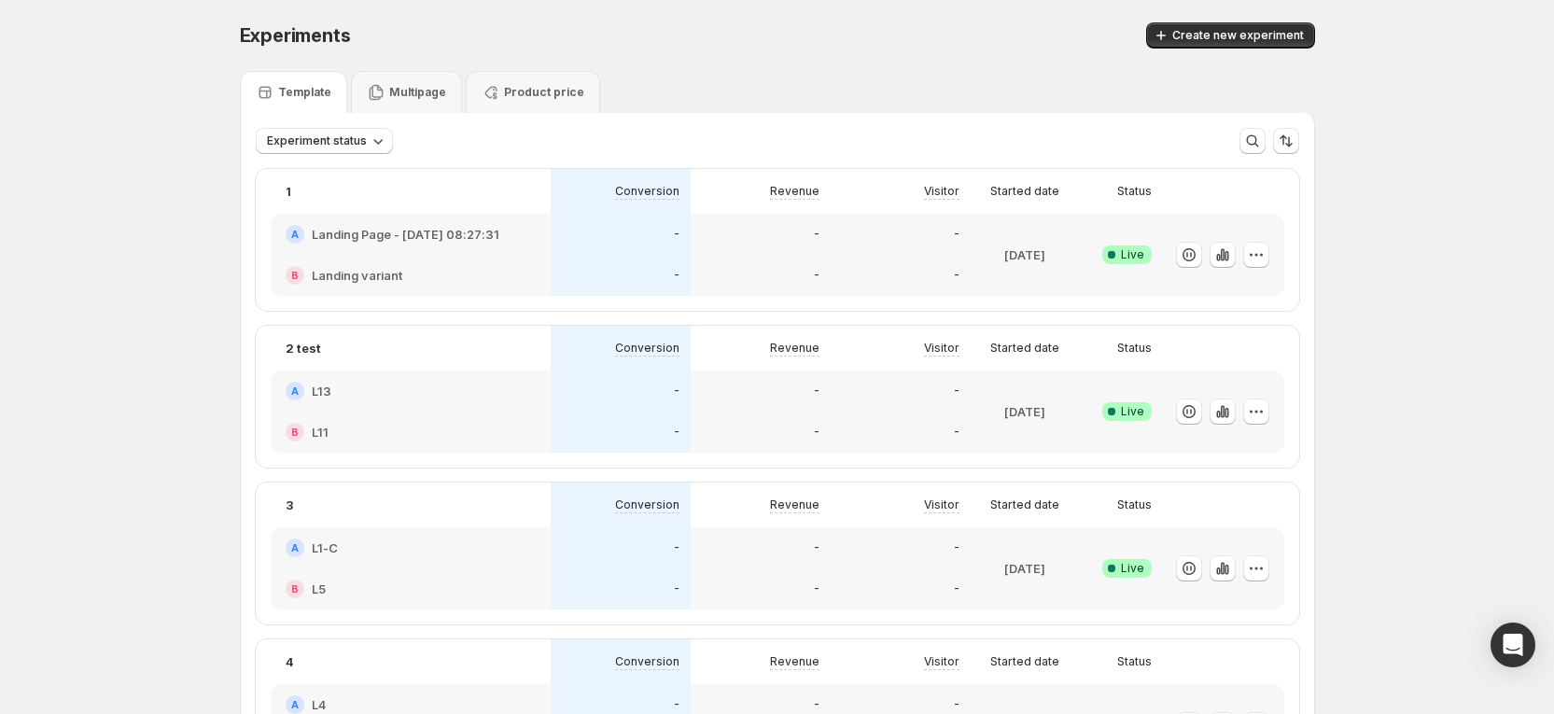
click at [835, 56] on div "Experiments. This page is ready Experiments Create new experiment" at bounding box center [777, 35] width 1075 height 71
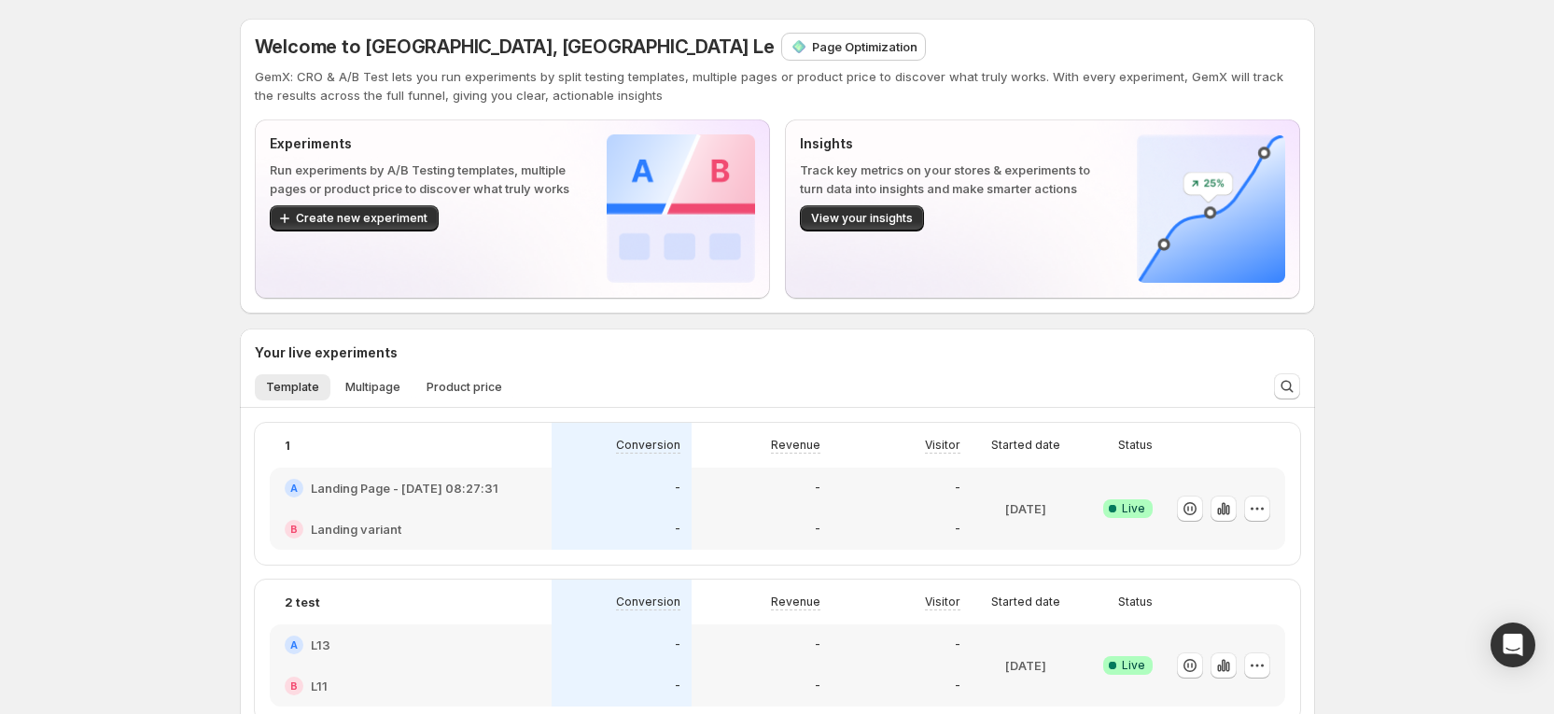
click at [812, 49] on p "Page Optimization" at bounding box center [864, 46] width 105 height 19
click at [635, 60] on div "Welcome to GemX, Russia Le Page Optimization GemX: CRO & A/B Test lets you run …" at bounding box center [777, 69] width 1045 height 71
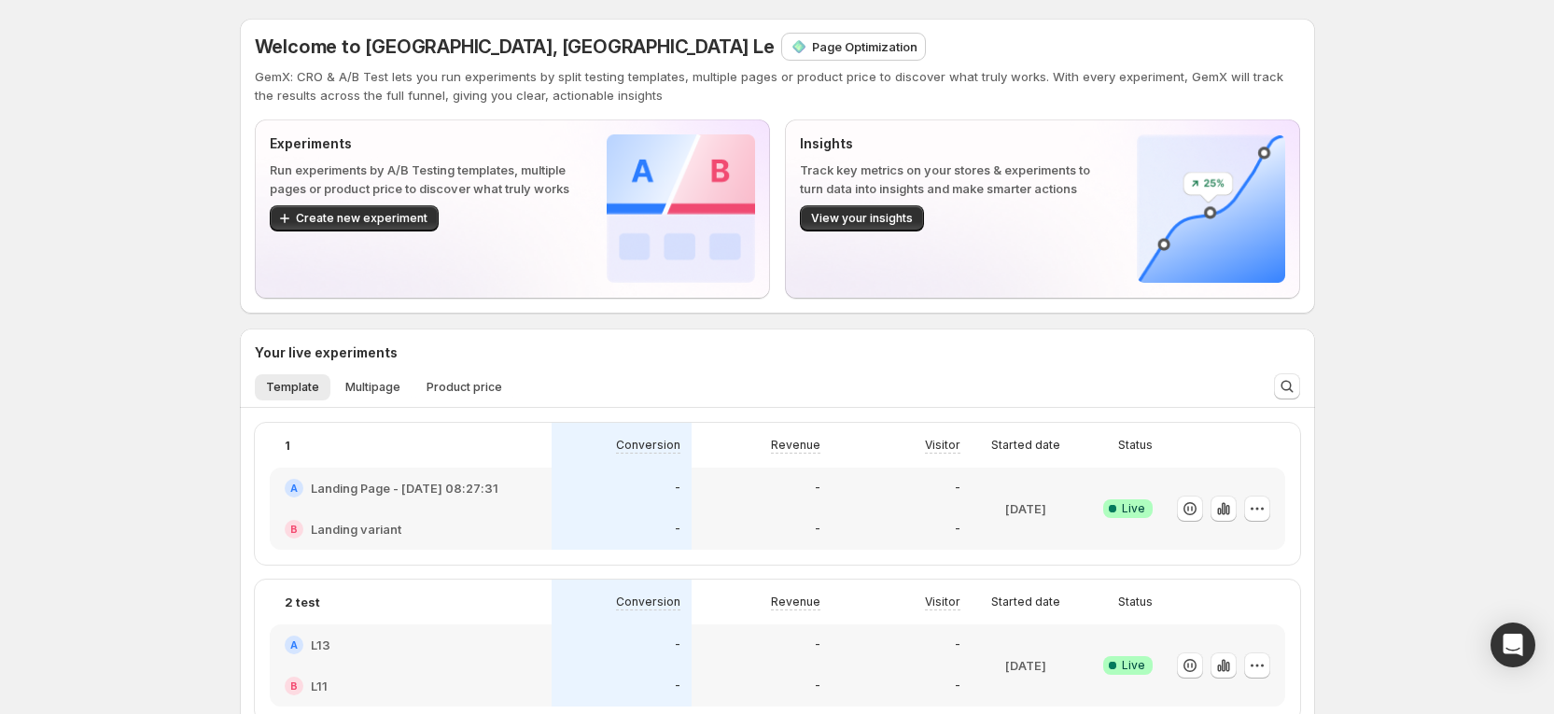
click at [812, 46] on p "Page Optimization" at bounding box center [864, 46] width 105 height 19
